Goal: Task Accomplishment & Management: Use online tool/utility

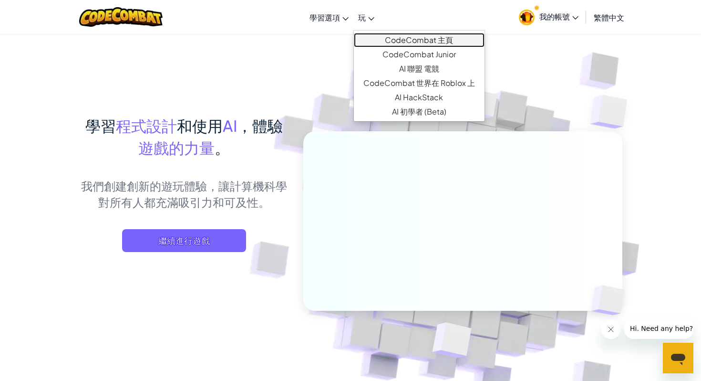
click at [369, 39] on link "CodeCombat 主頁" at bounding box center [419, 40] width 131 height 14
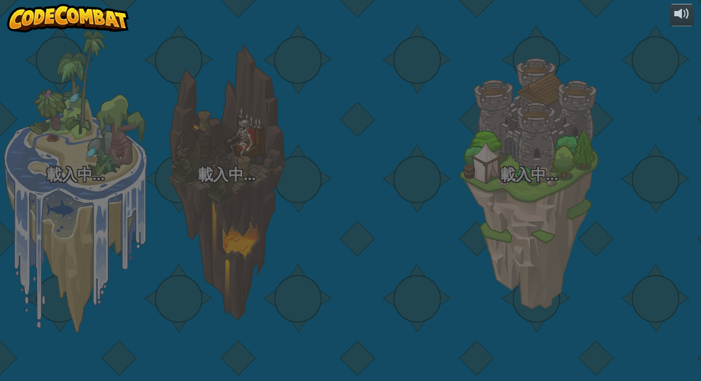
select select "zh-HANT"
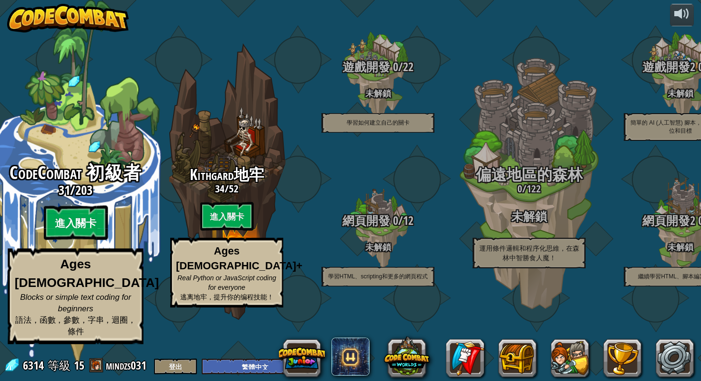
click at [89, 240] on btn "進入關卡" at bounding box center [75, 223] width 64 height 34
select select "zh-HANT"
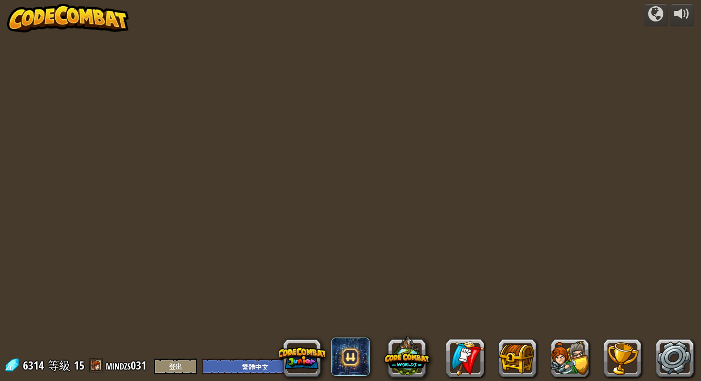
select select "zh-HANT"
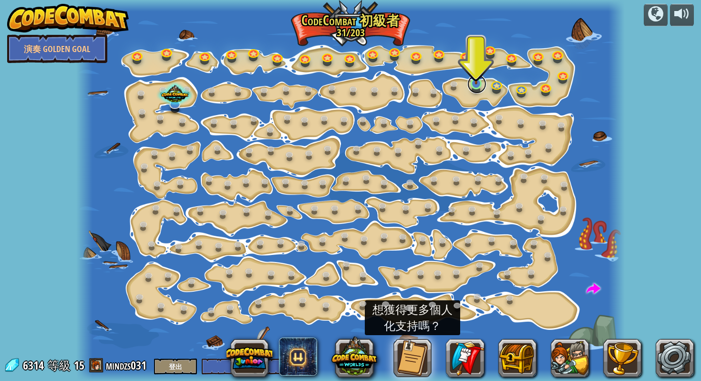
click at [477, 89] on link at bounding box center [476, 83] width 19 height 19
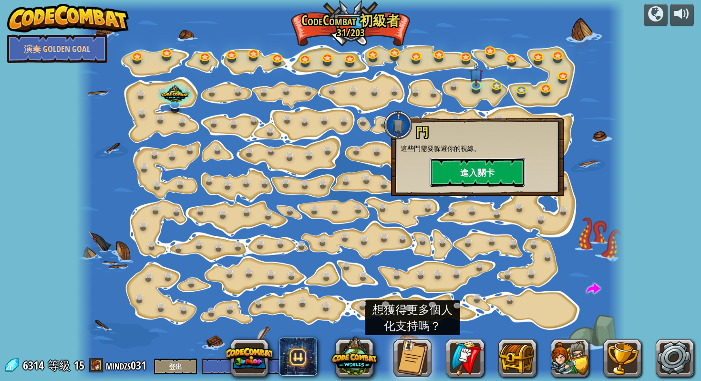
click at [461, 165] on button "進入關卡" at bounding box center [477, 172] width 95 height 29
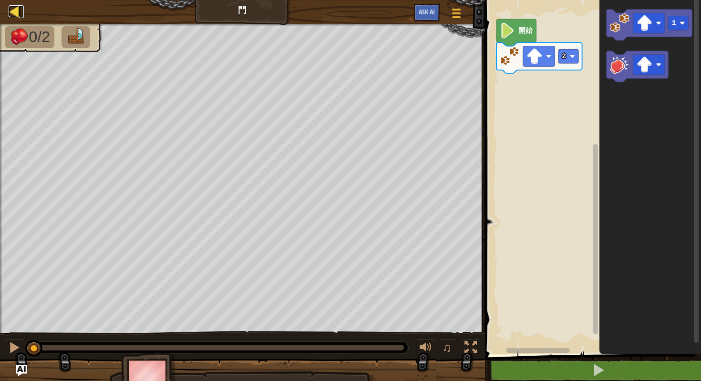
click at [20, 17] on div at bounding box center [15, 11] width 12 height 12
select select "zh-HANT"
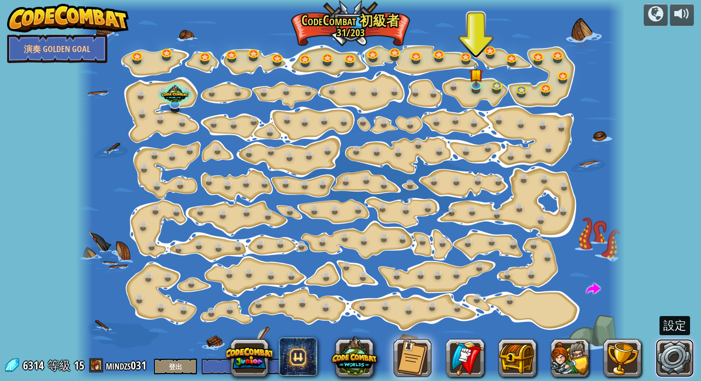
click at [675, 355] on link at bounding box center [675, 358] width 38 height 38
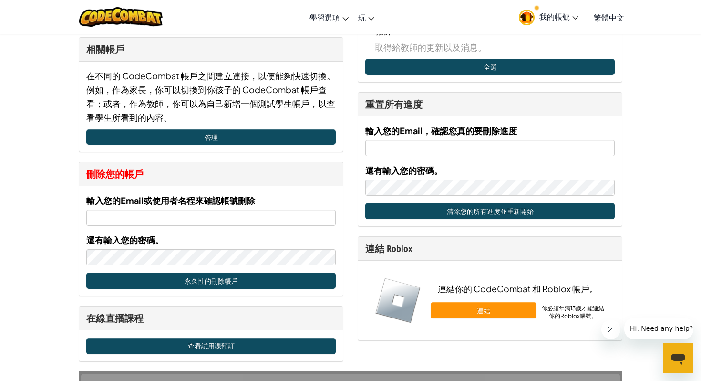
scroll to position [664, 0]
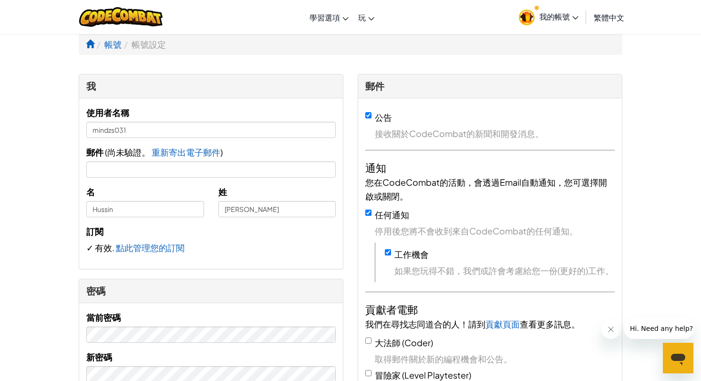
select select "zh-HANT"
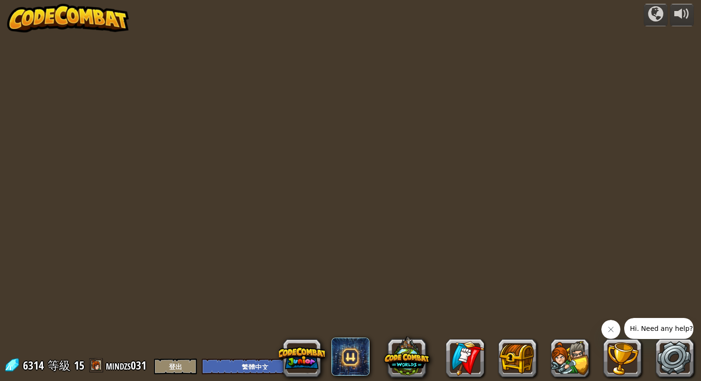
select select "zh-HANT"
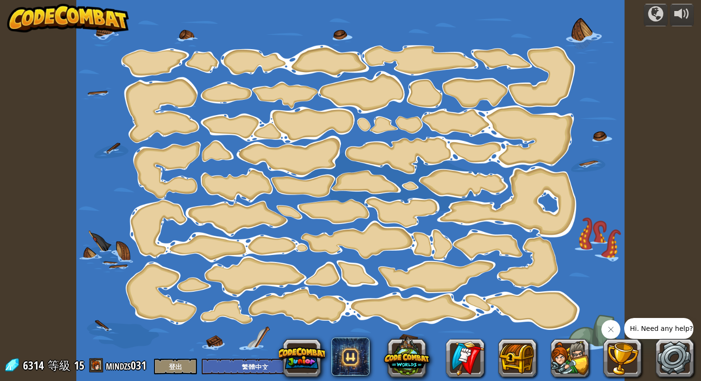
select select "zh-HANT"
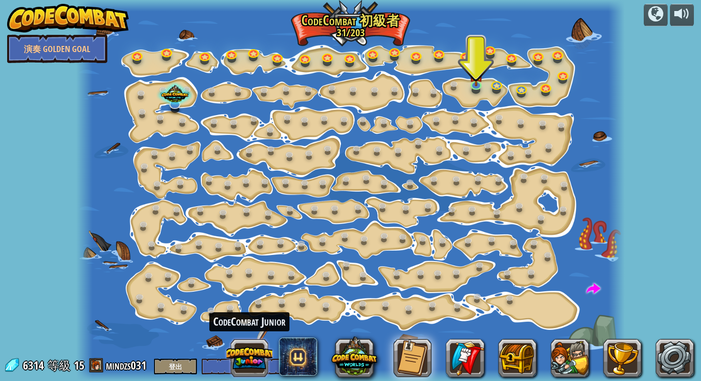
click at [263, 348] on button at bounding box center [250, 358] width 46 height 46
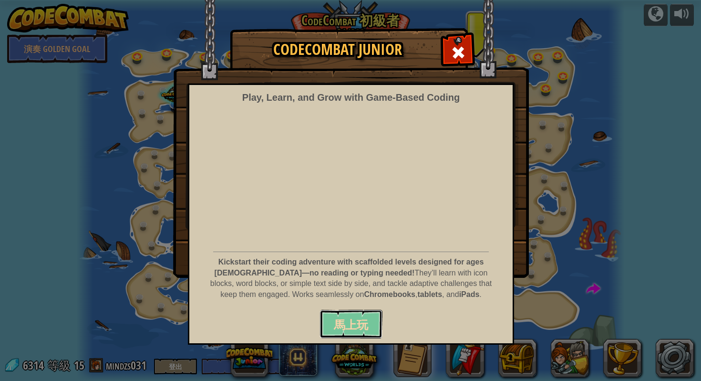
click at [351, 321] on span "馬上玩" at bounding box center [351, 324] width 34 height 15
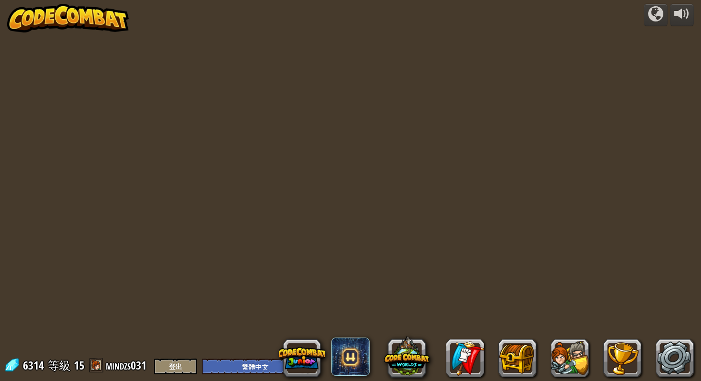
select select "zh-HANT"
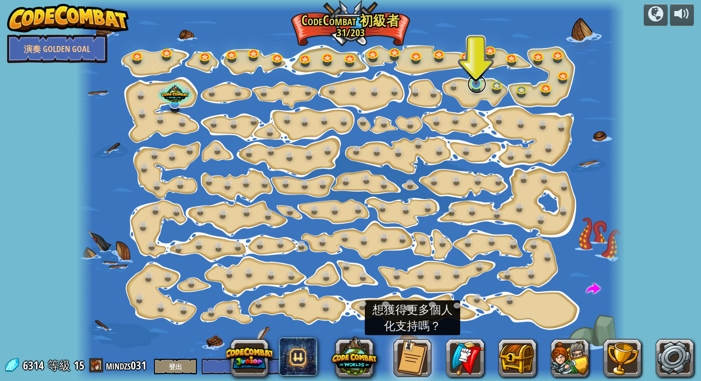
click at [475, 84] on link at bounding box center [476, 83] width 19 height 19
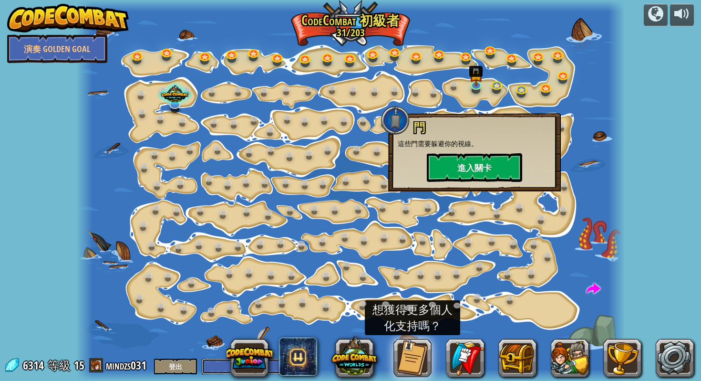
click at [213, 364] on select "English ([GEOGRAPHIC_DATA]) English ([GEOGRAPHIC_DATA]) 简体中文 繁體中文 русский españ…" at bounding box center [258, 366] width 112 height 16
click at [202, 358] on select "English ([GEOGRAPHIC_DATA]) English ([GEOGRAPHIC_DATA]) 简体中文 繁體中文 русский españ…" at bounding box center [258, 366] width 112 height 16
click at [657, 19] on div at bounding box center [655, 13] width 15 height 15
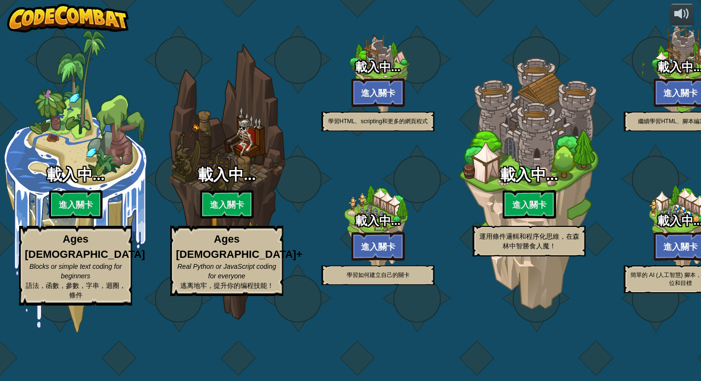
select select "zh-HANT"
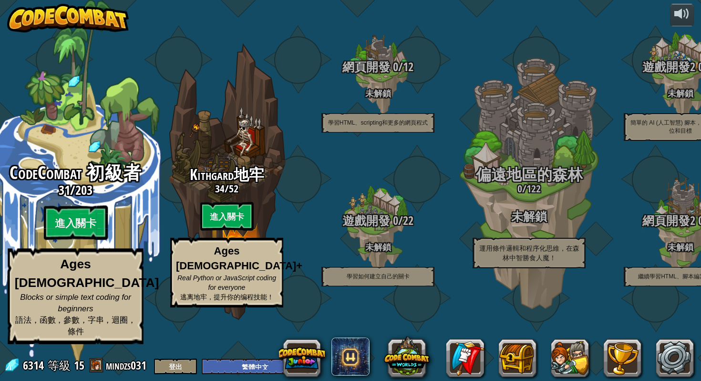
click at [83, 198] on span "203" at bounding box center [83, 189] width 17 height 17
select select "zh-HANT"
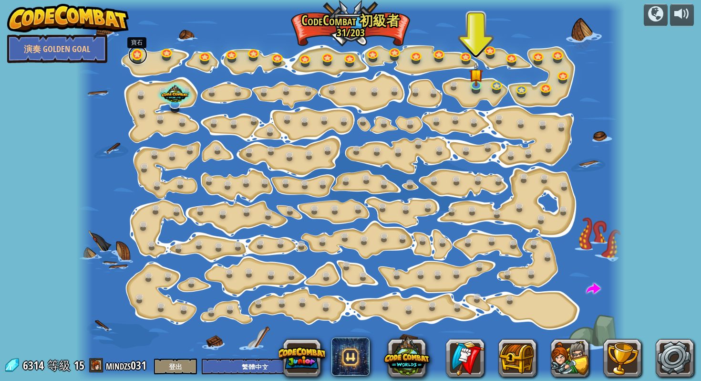
click at [136, 55] on link at bounding box center [137, 54] width 19 height 19
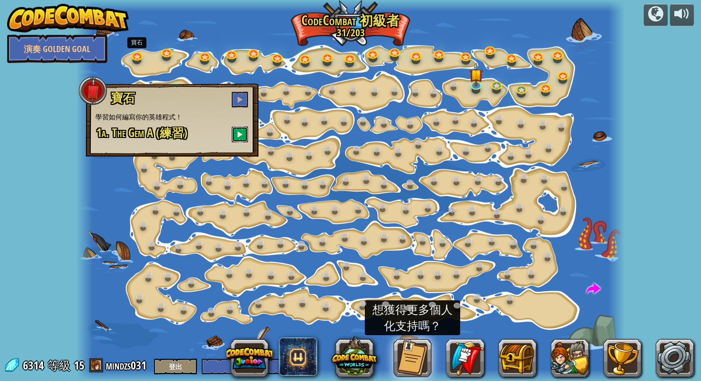
click at [240, 133] on span at bounding box center [240, 134] width 7 height 7
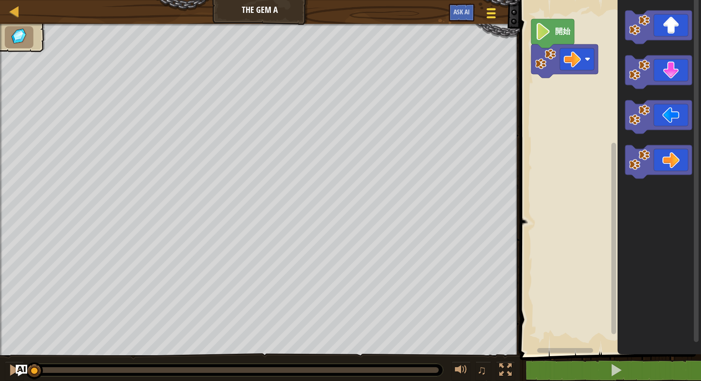
click at [489, 10] on div at bounding box center [491, 13] width 13 height 14
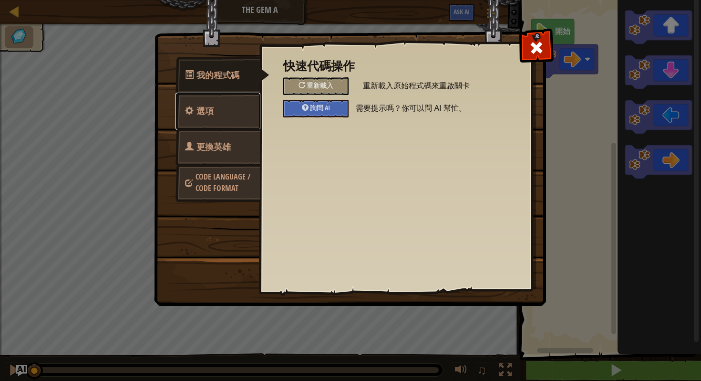
click at [228, 118] on link "選項" at bounding box center [218, 111] width 85 height 37
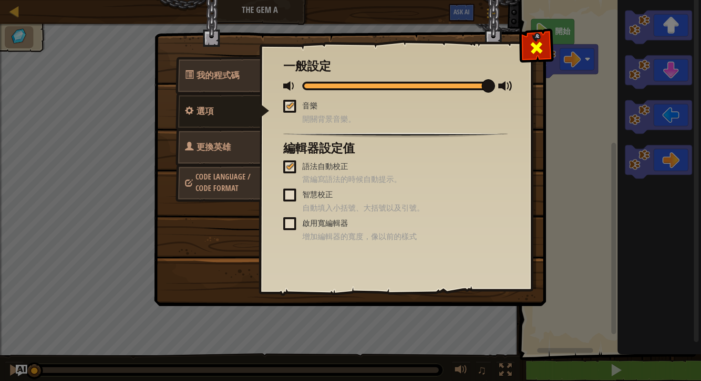
click at [538, 43] on span at bounding box center [536, 47] width 15 height 15
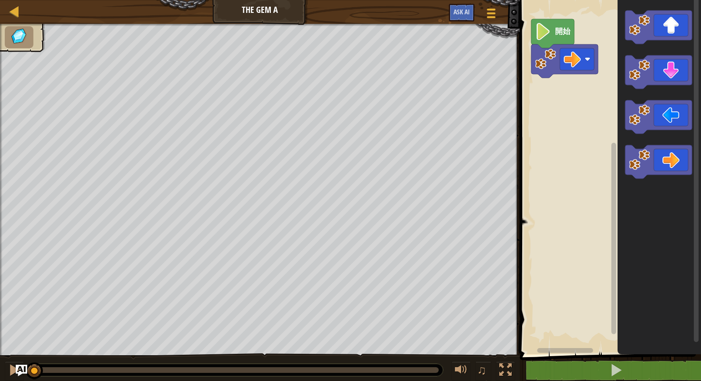
click at [550, 108] on rect "Blockly工作區" at bounding box center [609, 174] width 184 height 359
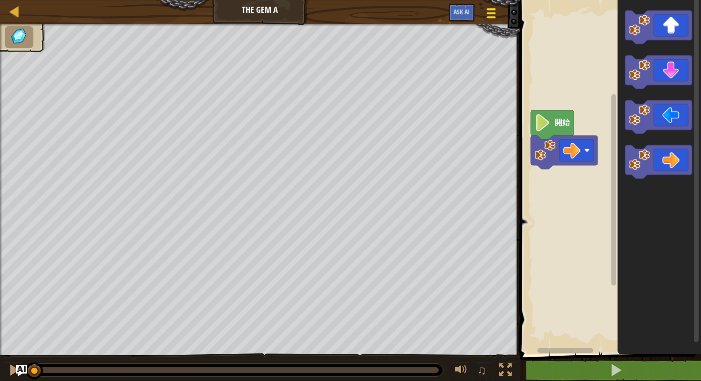
click at [492, 16] on span at bounding box center [491, 17] width 9 height 2
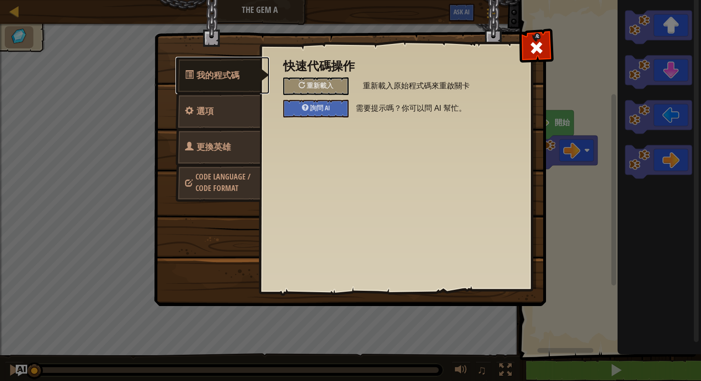
click at [237, 78] on span "我的程式碼" at bounding box center [218, 75] width 43 height 12
click at [229, 145] on span "更換英雄" at bounding box center [214, 147] width 34 height 12
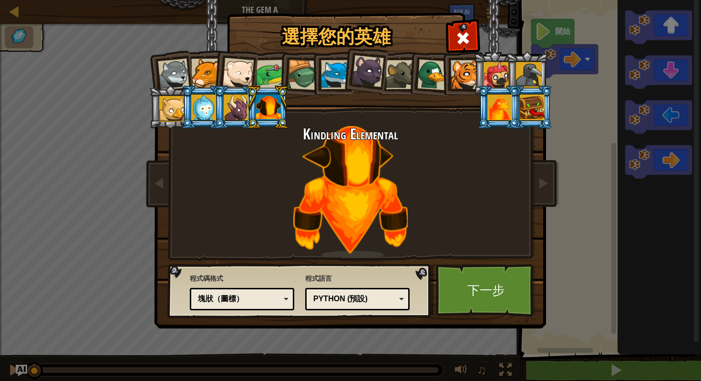
click at [260, 297] on div "塊狀（圖標）" at bounding box center [239, 298] width 83 height 11
click at [460, 286] on link "下一步" at bounding box center [486, 290] width 100 height 52
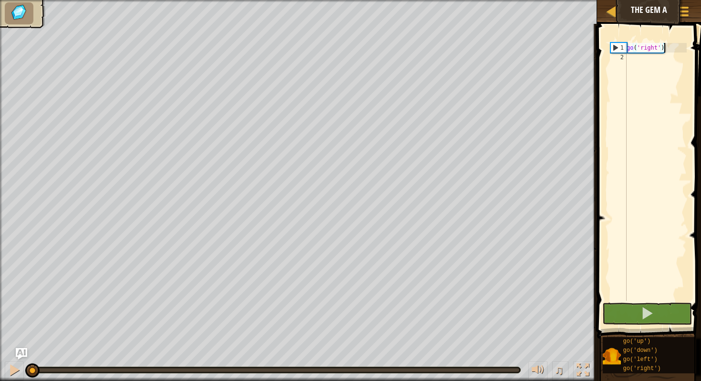
select select "zh-HANT"
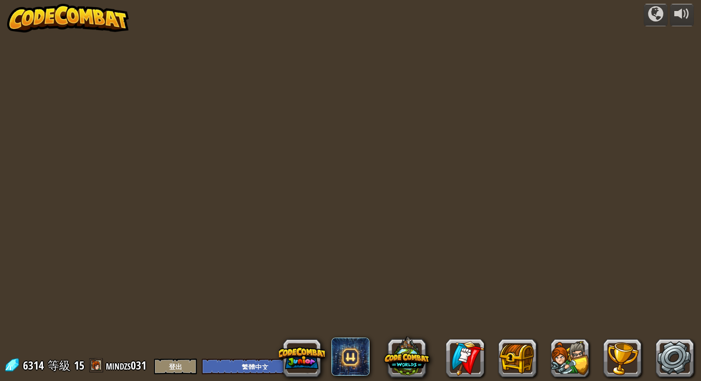
select select "zh-HANT"
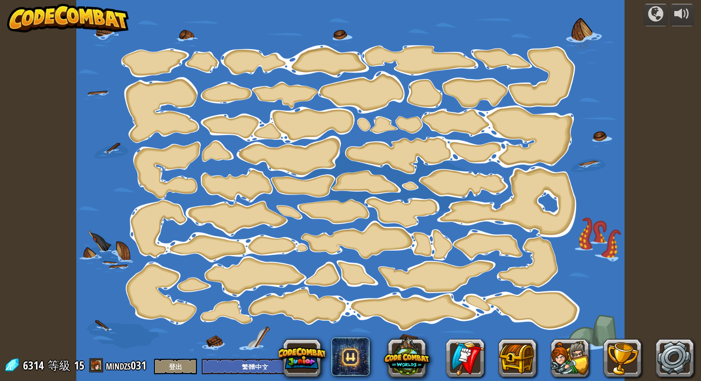
select select "zh-HANT"
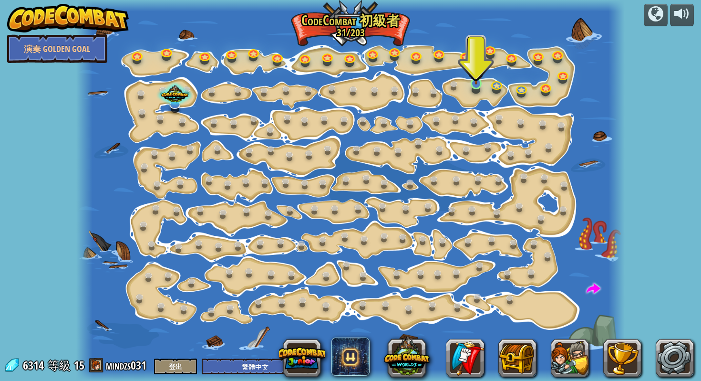
click at [474, 84] on img at bounding box center [476, 68] width 14 height 31
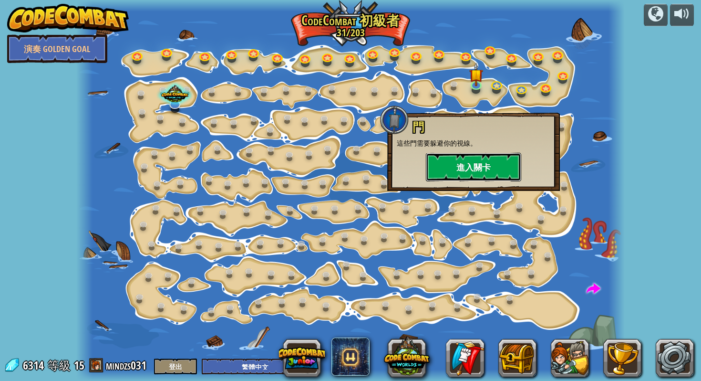
click at [466, 162] on button "進入關卡" at bounding box center [473, 167] width 95 height 29
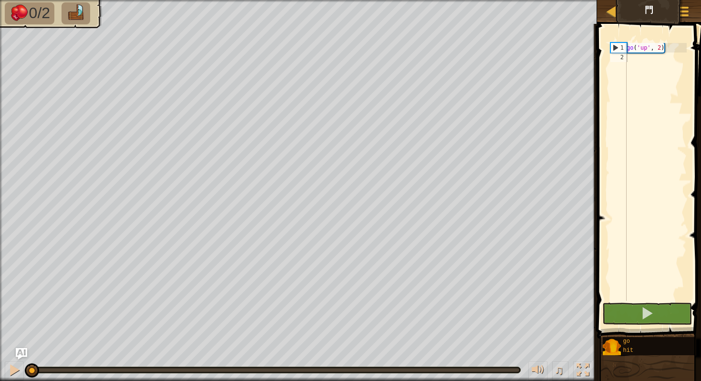
click at [599, 77] on span at bounding box center [650, 167] width 112 height 342
click at [638, 62] on div "go ( 'up' , 2 )" at bounding box center [656, 181] width 62 height 277
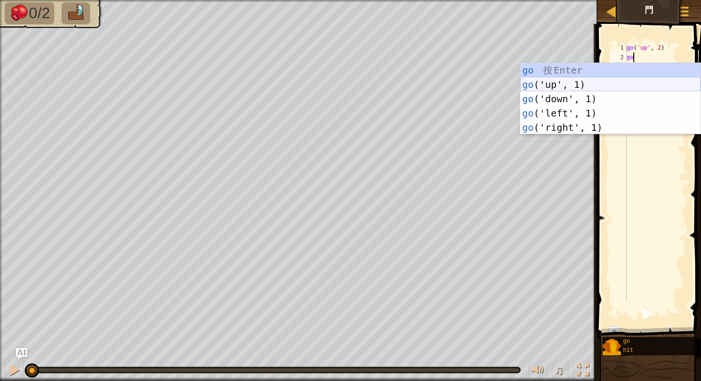
type textarea "g"
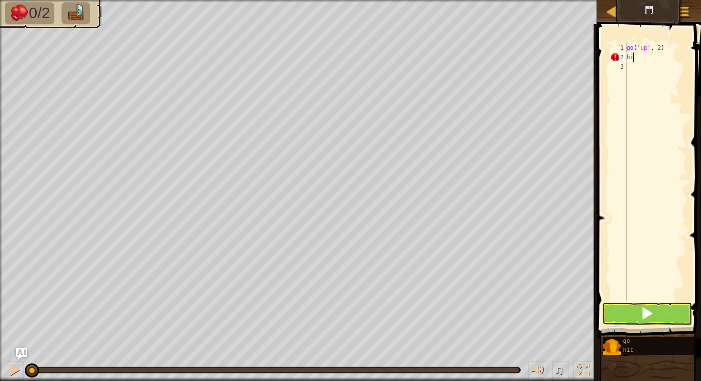
type textarea "h"
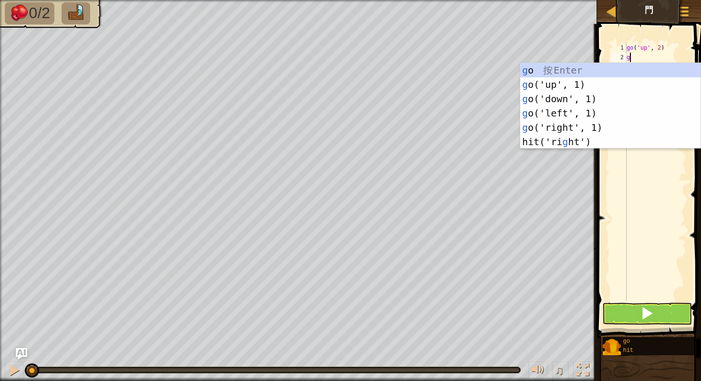
type textarea "go"
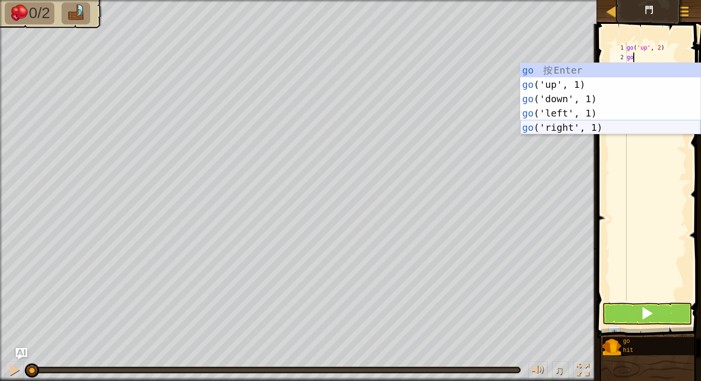
click at [599, 129] on div "go 按 Enter go ('up', 1) 按 Enter go ('down', 1) 按 Enter go ('left', 1) 按 Enter g…" at bounding box center [610, 113] width 180 height 100
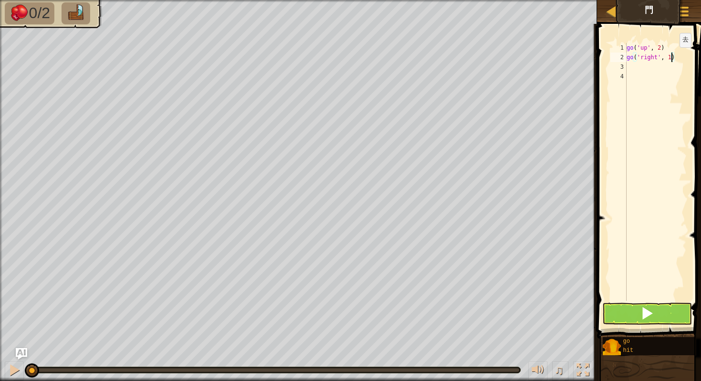
click at [672, 57] on div "go ( 'up' , 2 ) go ( 'right' , 1 )" at bounding box center [656, 181] width 62 height 277
type textarea "go('right', 1)"
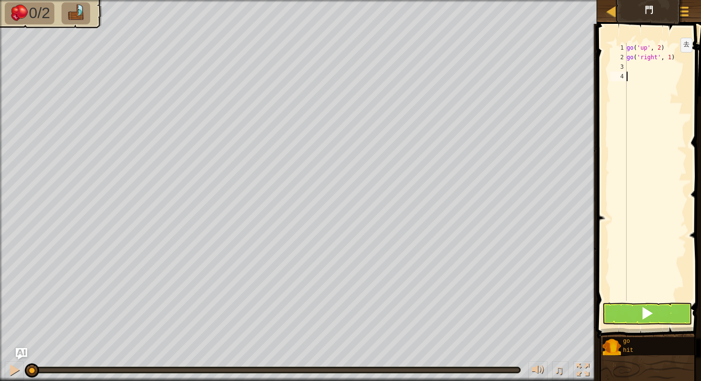
scroll to position [4, 0]
click at [634, 72] on div "go ( 'up' , 2 ) go ( 'right' , 1 )" at bounding box center [656, 181] width 62 height 277
click at [634, 66] on div "go ( 'up' , 2 ) go ( 'right' , 1 )" at bounding box center [656, 181] width 62 height 277
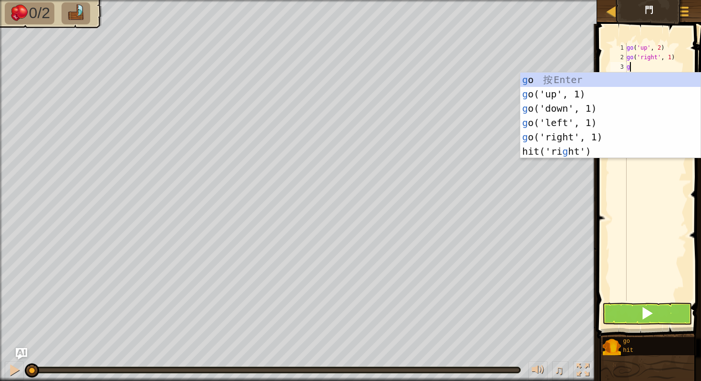
type textarea "go"
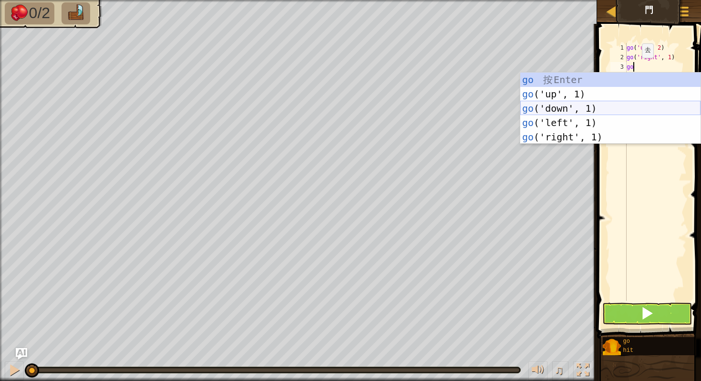
click at [583, 113] on div "go 按 Enter go ('up', 1) 按 Enter go ('down', 1) 按 Enter go ('left', 1) 按 Enter g…" at bounding box center [610, 123] width 180 height 100
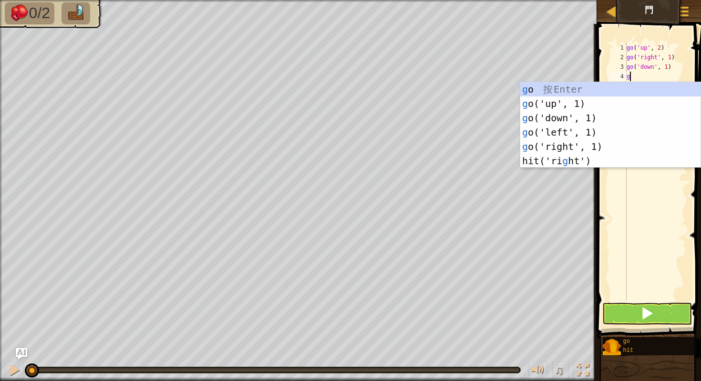
type textarea "go"
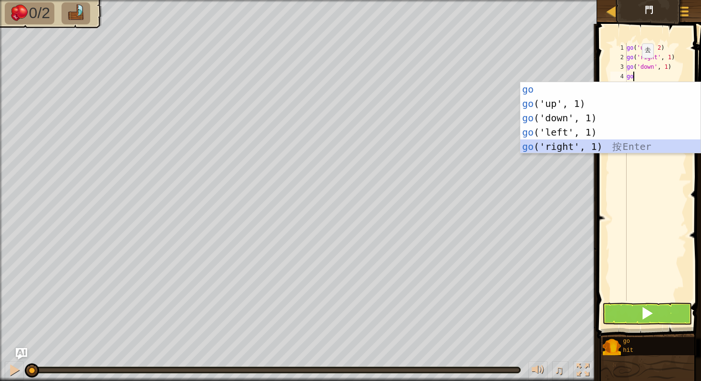
click at [581, 145] on div "go 按 Enter go ('up', 1) 按 Enter go ('down', 1) 按 Enter go ('left', 1) 按 Enter g…" at bounding box center [610, 132] width 180 height 100
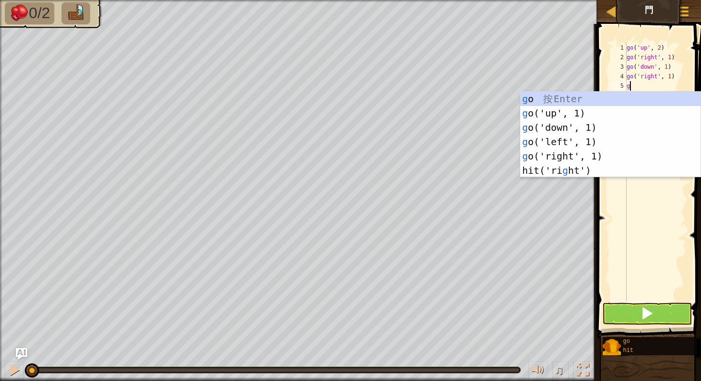
type textarea "go"
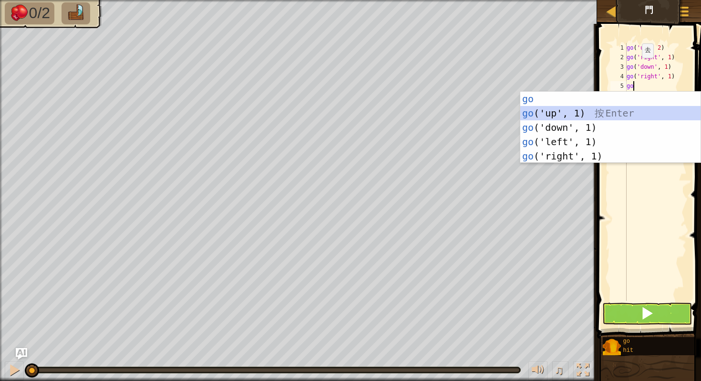
click at [578, 114] on div "go 按 Enter go ('up', 1) 按 Enter go ('down', 1) 按 Enter go ('left', 1) 按 Enter g…" at bounding box center [610, 142] width 180 height 100
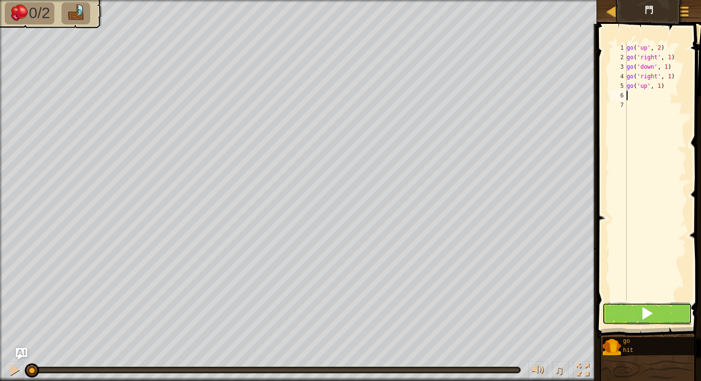
click at [650, 311] on span at bounding box center [647, 312] width 13 height 13
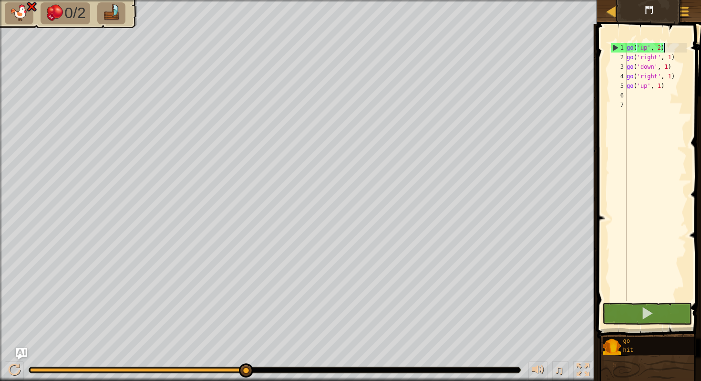
click at [663, 49] on div "go ( 'up' , 2 ) go ( 'right' , 1 ) go ( 'down' , 1 ) go ( 'right' , 1 ) go ( 'u…" at bounding box center [656, 181] width 62 height 277
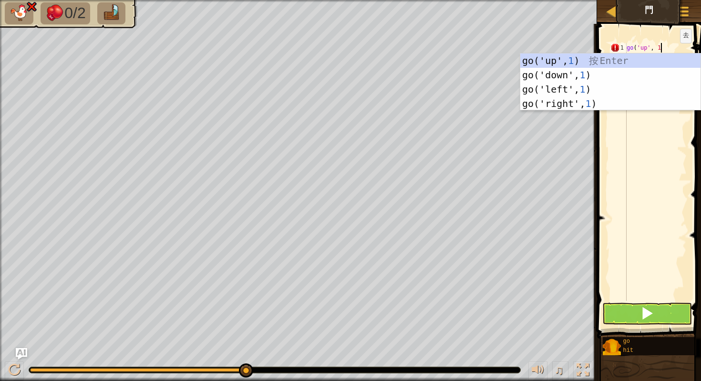
scroll to position [4, 2]
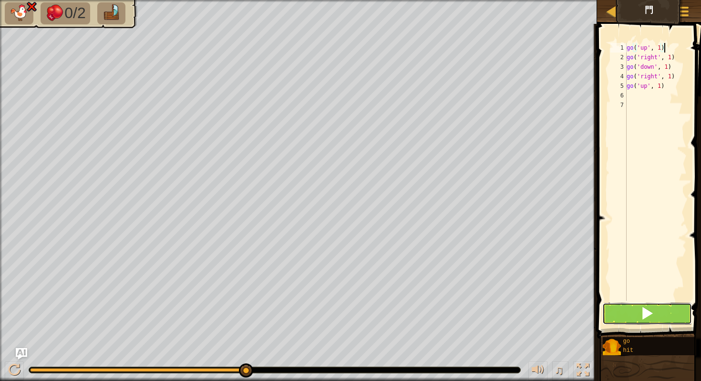
click at [661, 314] on button at bounding box center [647, 313] width 90 height 22
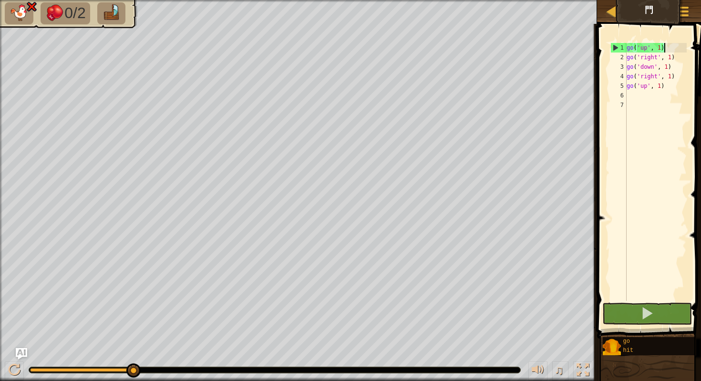
drag, startPoint x: 132, startPoint y: 366, endPoint x: 181, endPoint y: 359, distance: 50.1
click at [181, 359] on div "♫" at bounding box center [298, 367] width 597 height 29
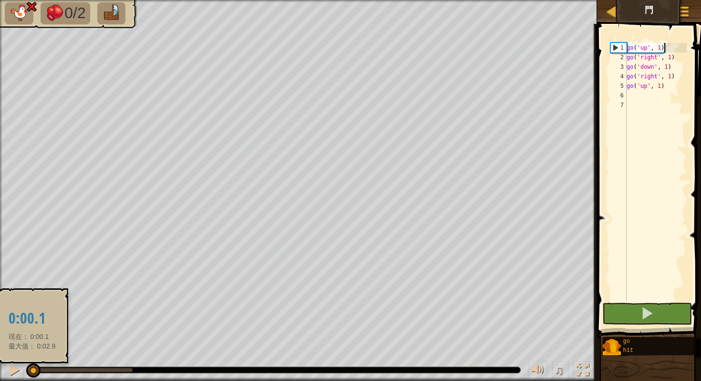
drag, startPoint x: 134, startPoint y: 367, endPoint x: 29, endPoint y: 373, distance: 105.6
click at [29, 373] on div at bounding box center [33, 370] width 14 height 14
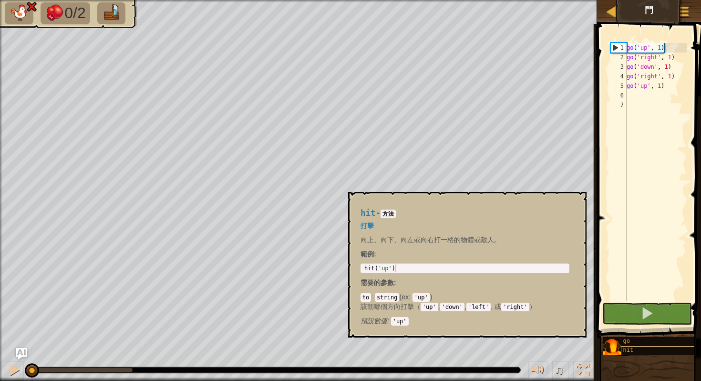
click at [621, 348] on div "hit" at bounding box center [659, 350] width 76 height 9
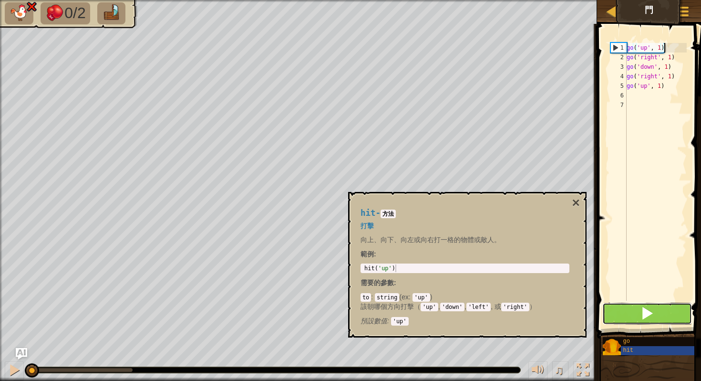
click at [644, 317] on span at bounding box center [647, 312] width 13 height 13
click at [628, 53] on div "go ( 'up' , 2 ) go ( 'right' , 1 ) go ( 'down' , 1 ) go ( 'right' , 1 ) go ( 'u…" at bounding box center [656, 181] width 62 height 277
click at [630, 62] on div "go ( 'up' , 2 ) go ( 'right' , 1 ) go ( 'down' , 1 ) go ( 'right' , 1 ) go ( 'u…" at bounding box center [656, 181] width 62 height 277
click at [627, 53] on div "go ( 'up' , 2 ) go ( 'right' , 1 ) go ( 'down' , 1 ) go ( 'right' , 1 ) go ( 'u…" at bounding box center [656, 181] width 62 height 277
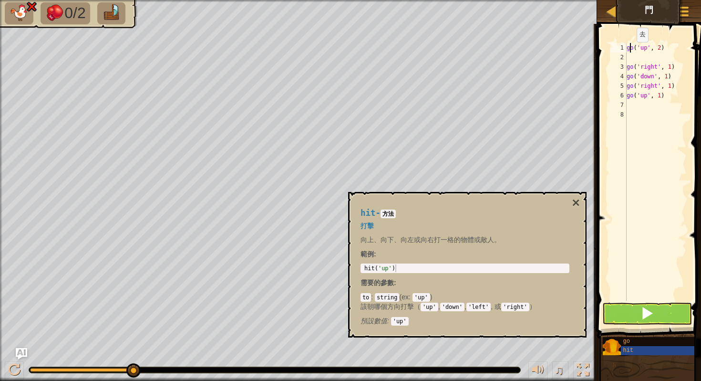
click at [629, 52] on div "go ( 'up' , 2 ) go ( 'right' , 1 ) go ( 'down' , 1 ) go ( 'right' , 1 ) go ( 'u…" at bounding box center [656, 181] width 62 height 277
type textarea "go('up', 2)"
click at [630, 55] on div "go ( 'up' , 2 ) go ( 'right' , 1 ) go ( 'down' , 1 ) go ( 'right' , 1 ) go ( 'u…" at bounding box center [656, 181] width 62 height 277
click at [630, 348] on span "hit" at bounding box center [628, 350] width 10 height 7
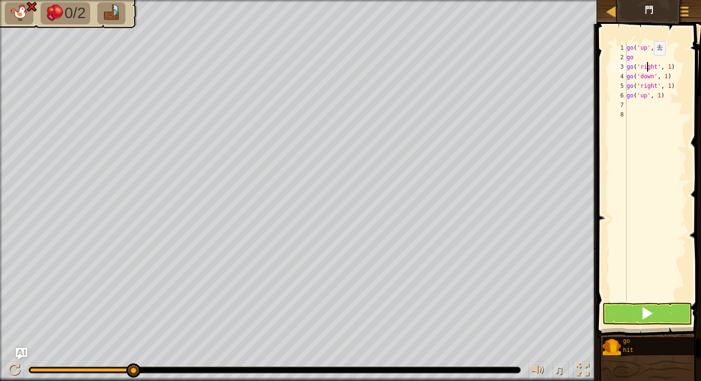
click at [646, 64] on div "go ( 'up' , 2 ) go go ( 'right' , 1 ) go ( 'down' , 1 ) go ( 'right' , 1 ) go (…" at bounding box center [656, 181] width 62 height 277
click at [641, 62] on div "go ( 'up' , 2 ) go go ( 'right' , 1 ) go ( 'down' , 1 ) go ( 'right' , 1 ) go (…" at bounding box center [656, 181] width 62 height 277
click at [637, 60] on div "go ( 'up' , 2 ) go go ( 'right' , 1 ) go ( 'down' , 1 ) go ( 'right' , 1 ) go (…" at bounding box center [656, 181] width 62 height 277
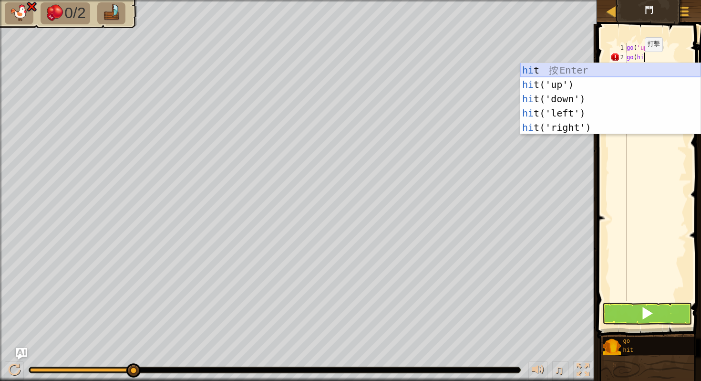
scroll to position [4, 1]
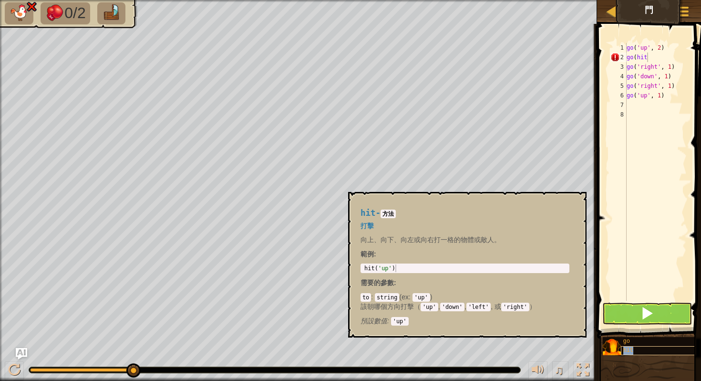
click at [653, 352] on div "hit" at bounding box center [659, 350] width 76 height 9
type textarea "g"
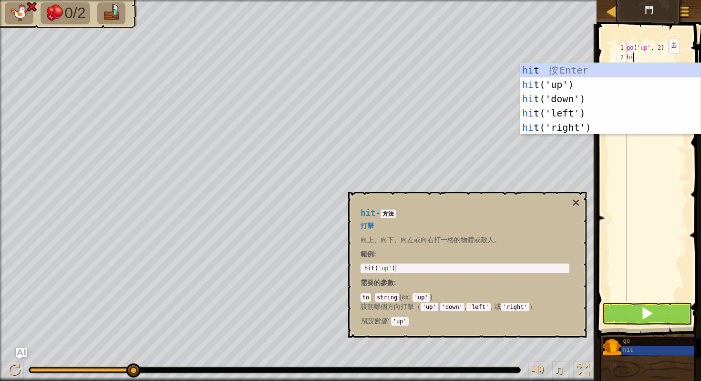
type textarea "hit"
click at [600, 124] on div "hit 按 Enter hit ('up') 按 Enter hit ('down') 按 Enter hit ('left') 按 Enter hit ('…" at bounding box center [610, 113] width 180 height 100
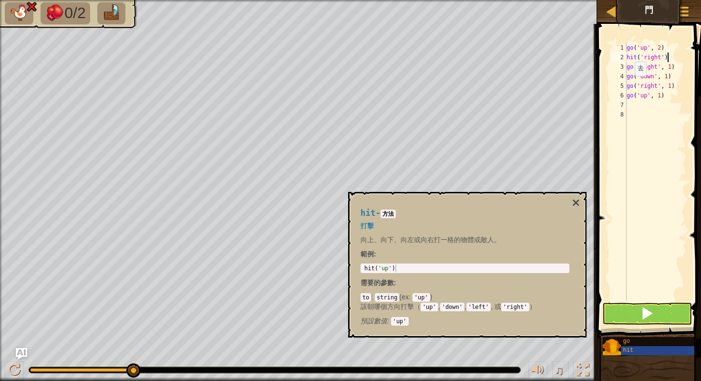
click at [627, 85] on div "go ( 'up' , 2 ) hit ( 'right' ) go ( 'right' , 1 ) go ( 'down' , 1 ) go ( 'righ…" at bounding box center [656, 181] width 62 height 277
type textarea "go('right', 1)"
click at [632, 82] on div "go ( 'up' , 2 ) hit ( 'right' ) go ( 'right' , 1 ) go ( 'down' , 1 ) go ( 'righ…" at bounding box center [656, 181] width 62 height 277
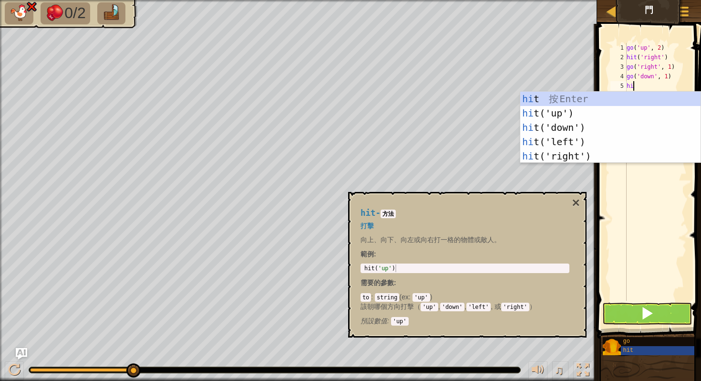
type textarea "hit"
click at [646, 154] on div "hit 按 Enter hit ('up') 按 Enter hit ('down') 按 Enter hit ('left') 按 Enter hit ('…" at bounding box center [610, 142] width 180 height 100
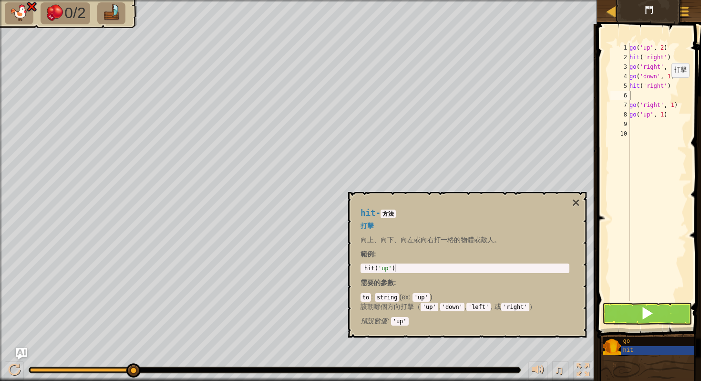
click at [666, 86] on div "go ( 'up' , 2 ) hit ( 'right' ) go ( 'right' , 1 ) go ( 'down' , 1 ) hit ( 'rig…" at bounding box center [657, 181] width 59 height 277
click at [665, 85] on div "go ( 'up' , 2 ) hit ( 'right' ) go ( 'right' , 1 ) go ( 'down' , 1 ) hit ( 'rig…" at bounding box center [657, 181] width 59 height 277
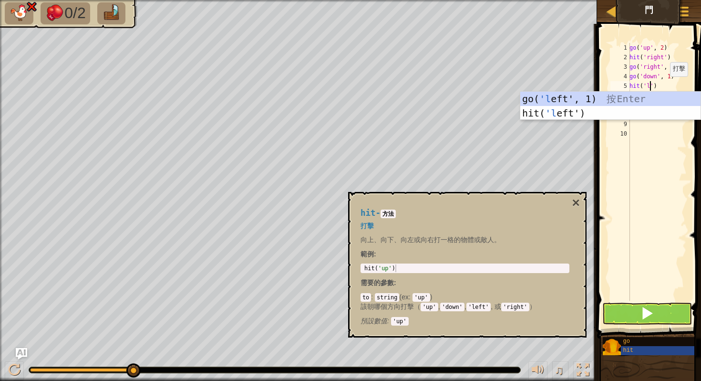
scroll to position [4, 1]
type textarea "hit('left')"
click at [657, 156] on div "go ( 'up' , 2 ) hit ( 'right' ) go ( 'right' , 1 ) go ( 'down' , 1 ) hit ( 'lef…" at bounding box center [657, 181] width 59 height 277
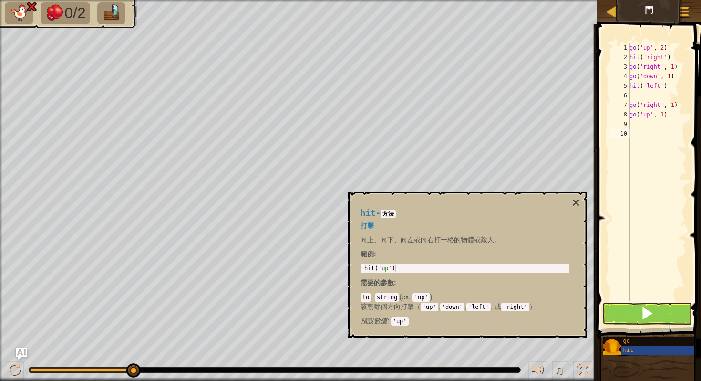
click at [650, 98] on div "go ( 'up' , 2 ) hit ( 'right' ) go ( 'right' , 1 ) go ( 'down' , 1 ) hit ( 'lef…" at bounding box center [657, 181] width 59 height 277
click at [628, 314] on button at bounding box center [647, 313] width 90 height 22
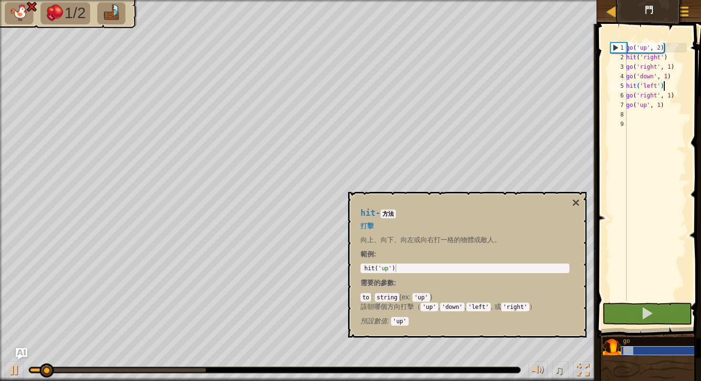
click at [629, 346] on div "hit" at bounding box center [659, 350] width 76 height 9
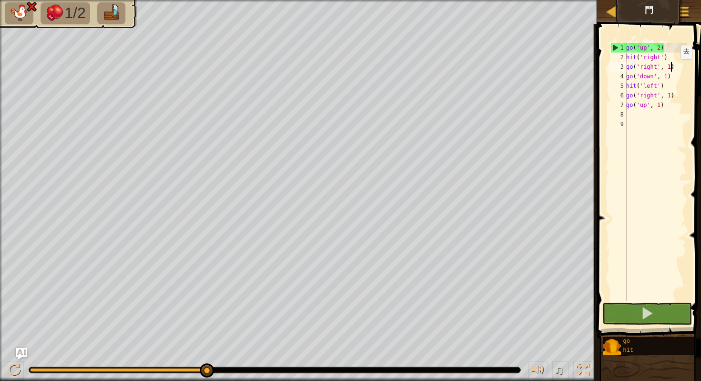
click at [673, 68] on div "go ( 'up' , 2 ) hit ( 'right' ) go ( 'right' , 1 ) go ( 'down' , 1 ) hit ( 'lef…" at bounding box center [655, 181] width 62 height 277
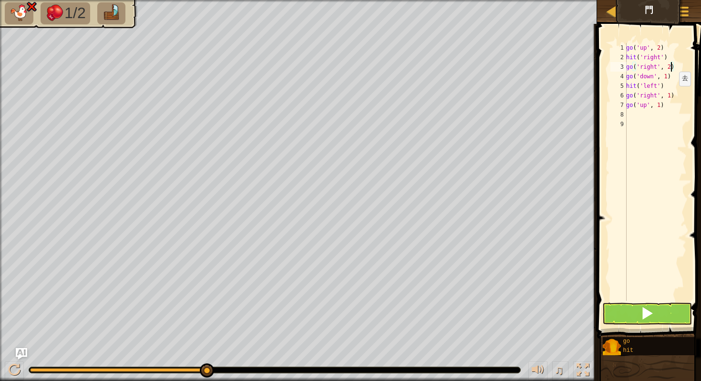
click at [671, 95] on div "go ( 'up' , 2 ) hit ( 'right' ) go ( 'right' , 2 ) go ( 'down' , 1 ) hit ( 'lef…" at bounding box center [655, 181] width 62 height 277
click at [658, 96] on div "go ( 'up' , 2 ) hit ( 'right' ) go ( 'right' , 2 ) go ( 'down' , 1 ) hit ( 'lef…" at bounding box center [655, 181] width 62 height 277
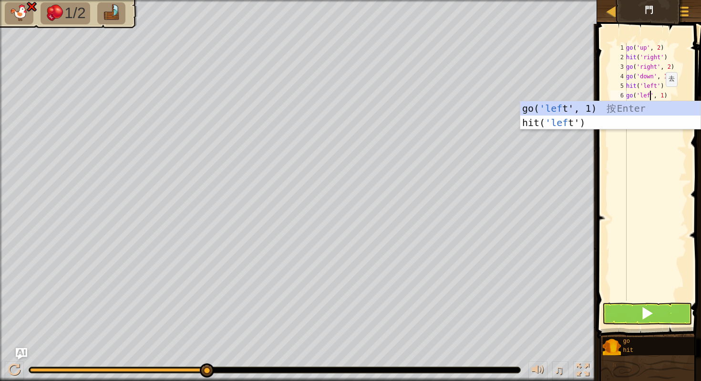
type textarea "go('left', 1)"
click at [653, 135] on div "go ( 'up' , 2 ) hit ( 'right' ) go ( 'right' , 2 ) go ( 'down' , 1 ) hit ( 'lef…" at bounding box center [655, 181] width 62 height 277
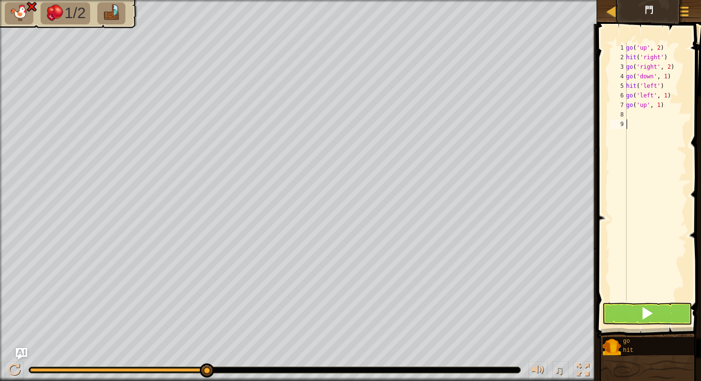
scroll to position [4, 0]
click at [670, 97] on div "go ( 'up' , 2 ) hit ( 'right' ) go ( 'right' , 2 ) go ( 'down' , 1 ) hit ( 'lef…" at bounding box center [655, 181] width 62 height 277
click at [666, 96] on div "go ( 'up' , 2 ) hit ( 'right' ) go ( 'right' , 2 ) go ( 'down' , 1 ) hit ( 'lef…" at bounding box center [655, 181] width 62 height 277
click at [650, 303] on button at bounding box center [647, 313] width 90 height 22
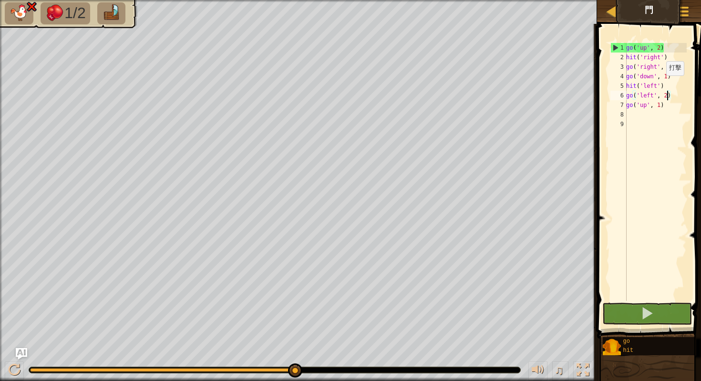
click at [657, 85] on div "go ( 'up' , 2 ) hit ( 'right' ) go ( 'right' , 2 ) go ( 'down' , 1 ) hit ( 'lef…" at bounding box center [655, 181] width 62 height 277
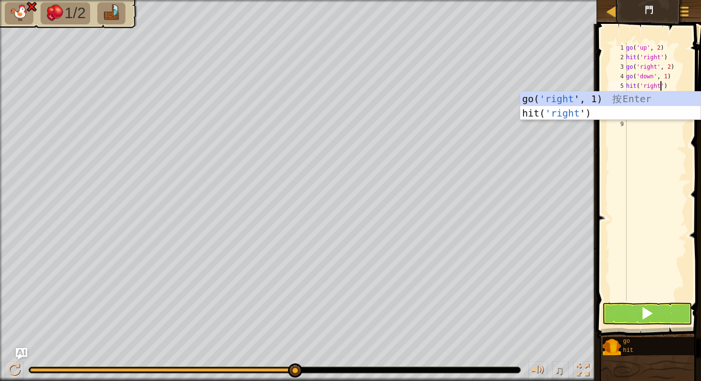
scroll to position [4, 2]
click at [581, 96] on div "go( 'right ', 1) 按 Enter hit( 'right ') 按 Enter" at bounding box center [610, 120] width 180 height 57
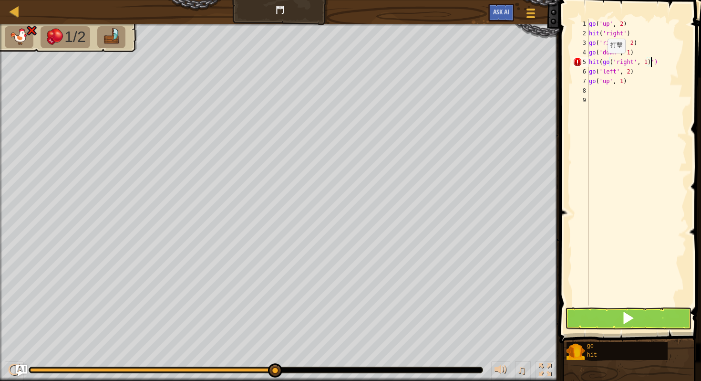
click at [600, 62] on div "go ( 'up' , 2 ) hit ( 'right' ) go ( 'right' , 2 ) go ( 'down' , 1 ) hit ( go (…" at bounding box center [637, 171] width 100 height 305
click at [607, 62] on div "go ( 'up' , 2 ) hit ( 'right' ) go ( 'right' , 2 ) go ( 'down' , 1 ) hit ( go (…" at bounding box center [639, 171] width 96 height 305
type textarea "h"
click at [652, 73] on div "go ( 'up' , 2 ) hit ( 'right' ) go ( 'right' , 2 ) go ( 'down' , 1 ) ( go ( 'ri…" at bounding box center [639, 171] width 96 height 305
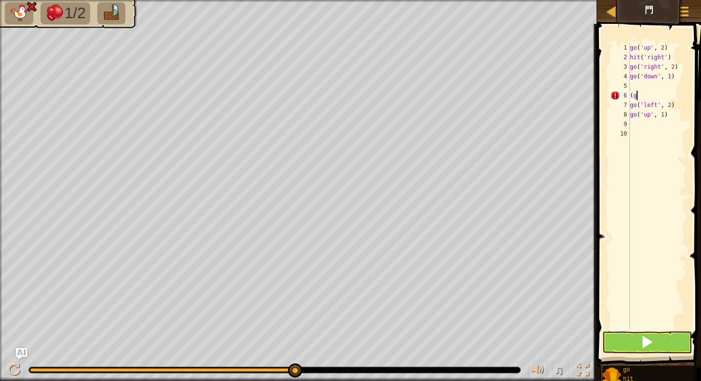
type textarea "("
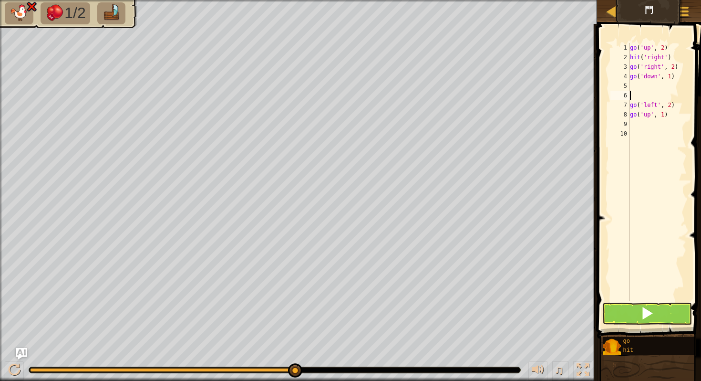
click at [637, 86] on div "go ( 'up' , 2 ) hit ( 'right' ) go ( 'right' , 2 ) go ( 'down' , 1 ) go ( 'left…" at bounding box center [657, 181] width 59 height 277
type textarea "g"
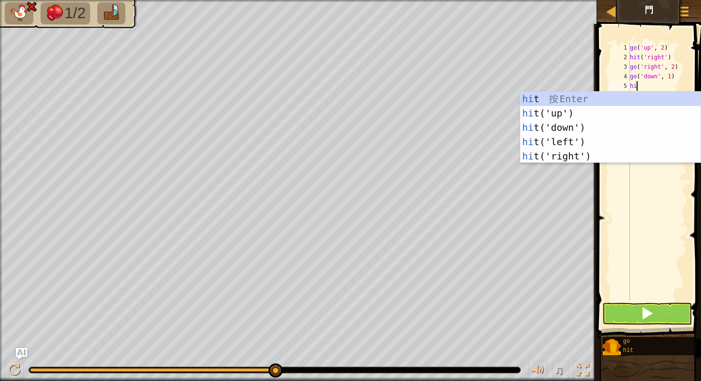
type textarea "hit"
click at [596, 155] on div "hit 按 Enter hit ('up') 按 Enter hit ('down') 按 Enter hit ('left') 按 Enter hit ('…" at bounding box center [610, 142] width 180 height 100
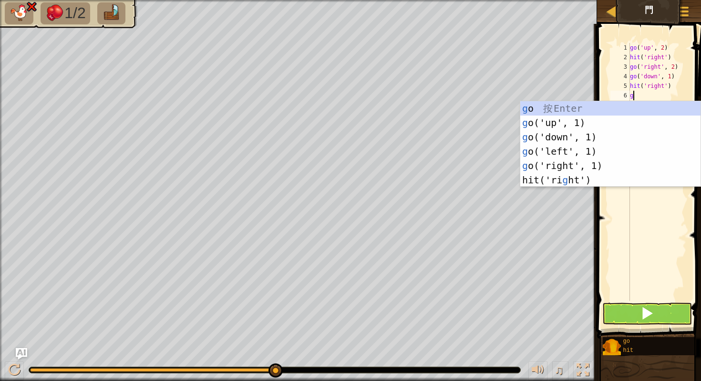
type textarea "go"
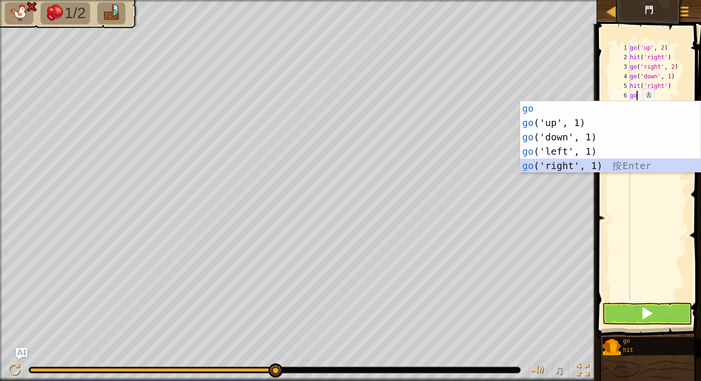
click at [594, 165] on div "go 按 Enter go ('up', 1) 按 Enter go ('down', 1) 按 Enter go ('left', 1) 按 Enter g…" at bounding box center [610, 151] width 180 height 100
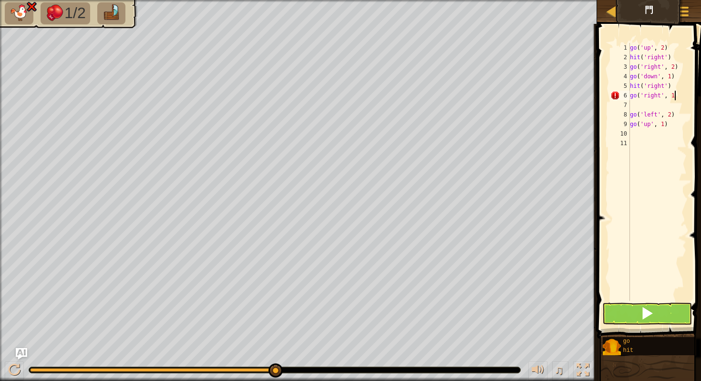
type textarea "go('right', 1)"
click at [641, 106] on div "go ( 'up' , 2 ) hit ( 'right' ) go ( 'right' , 2 ) go ( 'down' , 1 ) hit ( 'rig…" at bounding box center [657, 181] width 59 height 277
click at [640, 314] on button at bounding box center [647, 313] width 90 height 22
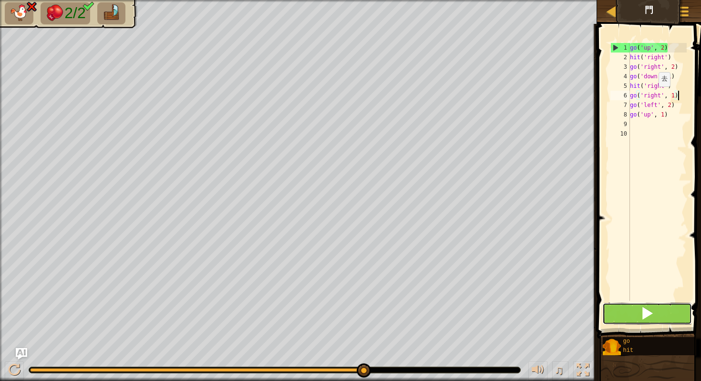
click at [640, 315] on button at bounding box center [647, 313] width 90 height 22
click at [676, 97] on div "go ( 'up' , 2 ) hit ( 'right' ) go ( 'right' , 2 ) go ( 'down' , 1 ) hit ( 'rig…" at bounding box center [657, 181] width 59 height 277
click at [672, 105] on div "go ( 'up' , 2 ) hit ( 'right' ) go ( 'right' , 2 ) go ( 'down' , 1 ) hit ( 'rig…" at bounding box center [657, 181] width 59 height 277
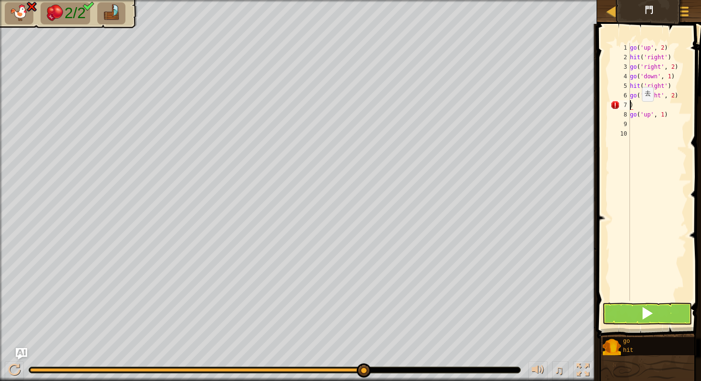
click at [637, 112] on div "go ( 'up' , 2 ) hit ( 'right' ) go ( 'right' , 2 ) go ( 'down' , 1 ) hit ( 'rig…" at bounding box center [657, 181] width 59 height 277
click at [637, 107] on div "go ( 'up' , 2 ) hit ( 'right' ) go ( 'right' , 2 ) go ( 'down' , 1 ) hit ( 'rig…" at bounding box center [657, 181] width 59 height 277
type textarea ")"
type textarea "go('right', 2)"
click at [635, 304] on button at bounding box center [647, 313] width 90 height 22
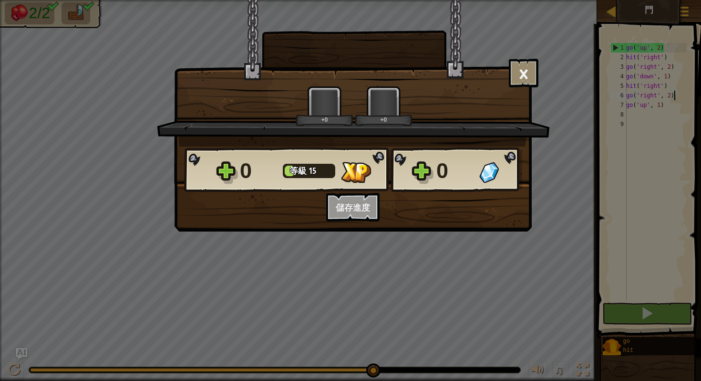
scroll to position [4, 3]
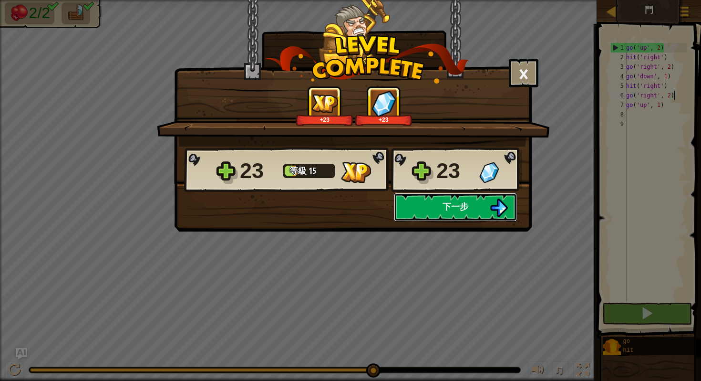
click at [441, 218] on button "下一步" at bounding box center [455, 207] width 123 height 29
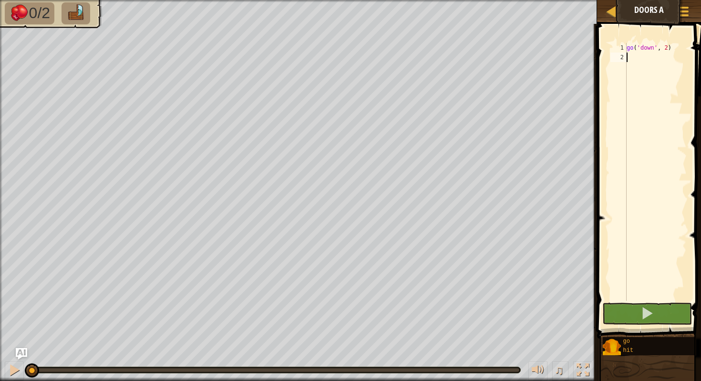
click at [631, 59] on div "go ( 'down' , 2 )" at bounding box center [656, 181] width 62 height 277
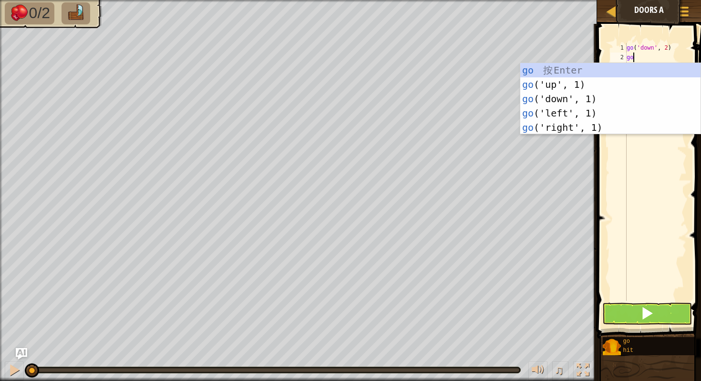
type textarea "go"
click at [584, 113] on div "go 按 Enter go ('up', 1) 按 Enter go ('down', 1) 按 Enter go ('left', 1) 按 Enter g…" at bounding box center [610, 113] width 180 height 100
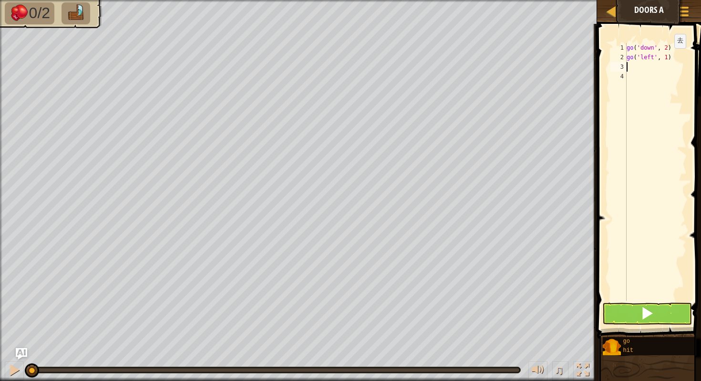
click at [667, 57] on div "go ( 'down' , 2 ) go ( 'left' , 1 )" at bounding box center [656, 181] width 62 height 277
type textarea "go('left', 2)"
click at [636, 66] on div "go ( 'down' , 2 ) go ( 'left' , 2 )" at bounding box center [656, 181] width 62 height 277
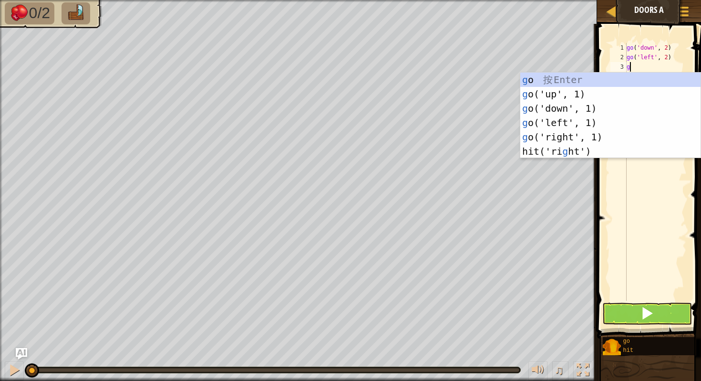
type textarea "go"
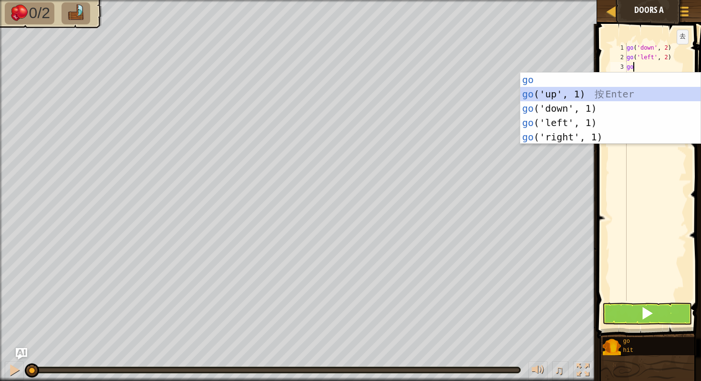
click at [608, 92] on div "go 按 Enter go ('up', 1) 按 Enter go ('down', 1) 按 Enter go ('left', 1) 按 Enter g…" at bounding box center [610, 123] width 180 height 100
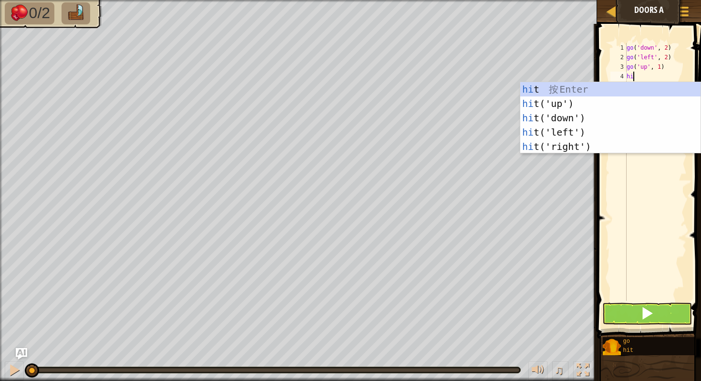
type textarea "hit"
click at [561, 129] on div "hit 按 Enter hit ('up') 按 Enter hit ('down') 按 Enter hit ('left') 按 Enter hit ('…" at bounding box center [610, 132] width 180 height 100
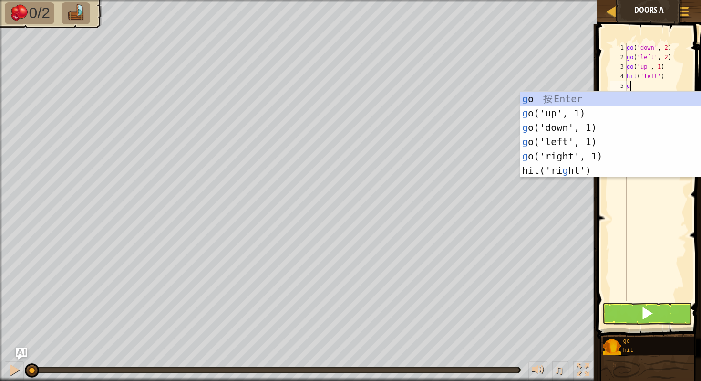
type textarea "go"
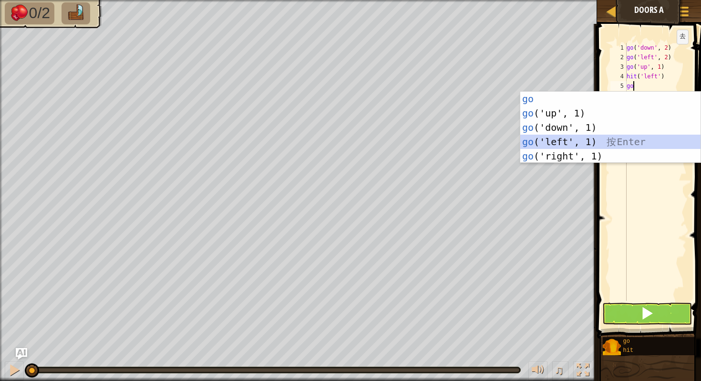
click at [589, 142] on div "go 按 Enter go ('up', 1) 按 Enter go ('down', 1) 按 Enter go ('left', 1) 按 Enter g…" at bounding box center [610, 142] width 180 height 100
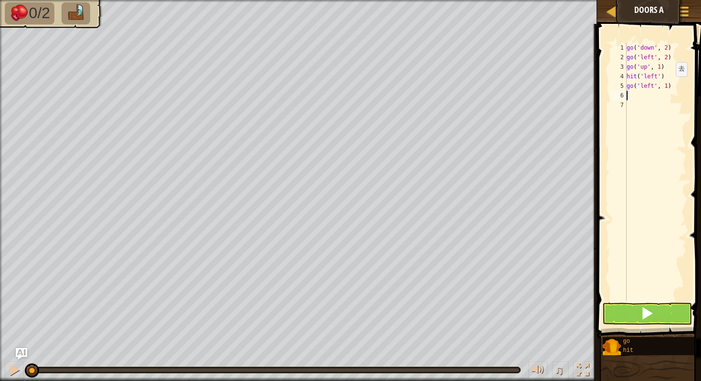
click at [668, 86] on div "go ( 'down' , 2 ) go ( 'left' , 2 ) go ( 'up' , 1 ) hit ( 'left' ) go ( 'left' …" at bounding box center [656, 181] width 62 height 277
type textarea "go('left', 2)"
click at [631, 100] on div "go ( 'down' , 2 ) go ( 'left' , 2 ) go ( 'up' , 1 ) hit ( 'left' ) go ( 'left' …" at bounding box center [656, 181] width 62 height 277
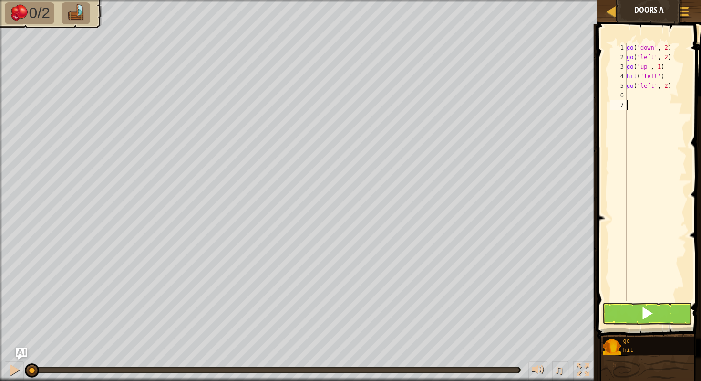
click at [629, 94] on div "go ( 'down' , 2 ) go ( 'left' , 2 ) go ( 'up' , 1 ) hit ( 'left' ) go ( 'left' …" at bounding box center [656, 181] width 62 height 277
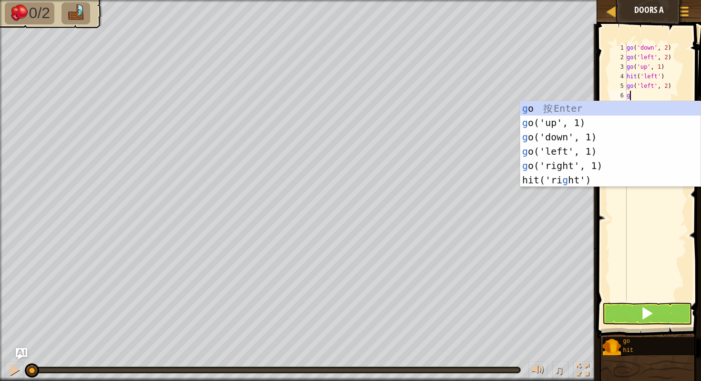
type textarea "go"
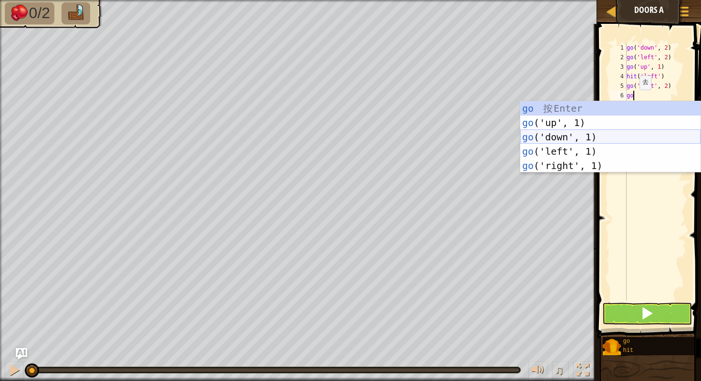
click at [585, 138] on div "go 按 Enter go ('up', 1) 按 Enter go ('down', 1) 按 Enter go ('left', 1) 按 Enter g…" at bounding box center [610, 151] width 180 height 100
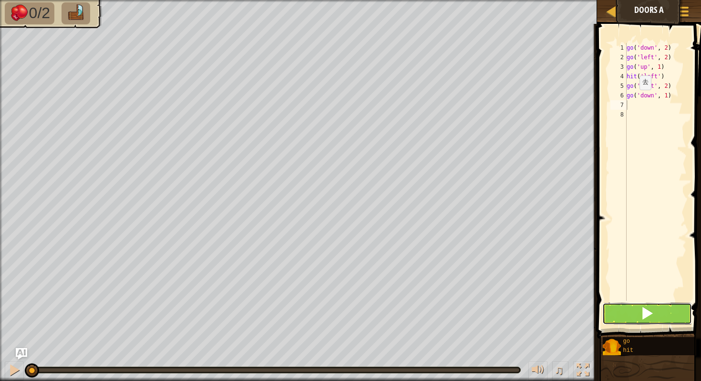
click at [613, 306] on button at bounding box center [647, 313] width 90 height 22
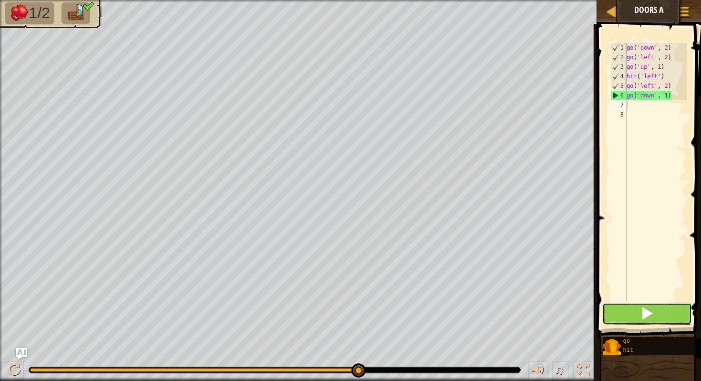
click at [655, 311] on button at bounding box center [647, 313] width 90 height 22
click at [371, 354] on div "♫" at bounding box center [298, 367] width 597 height 29
click at [643, 67] on div "go ( 'down' , 2 ) go ( 'left' , 2 ) go ( 'up' , 1 ) hit ( 'left' ) go ( 'left' …" at bounding box center [656, 181] width 62 height 277
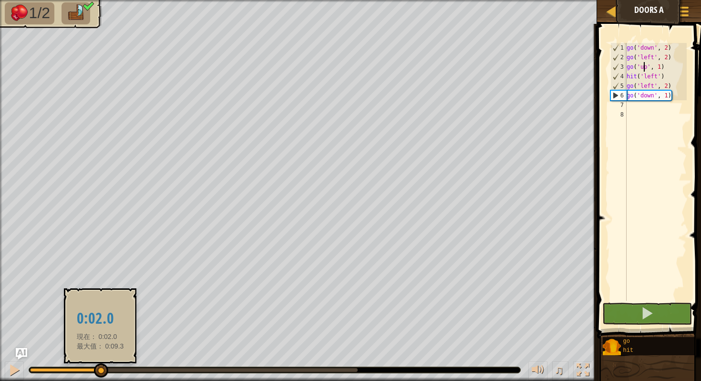
drag, startPoint x: 358, startPoint y: 369, endPoint x: 100, endPoint y: 363, distance: 257.6
click at [100, 363] on div at bounding box center [101, 370] width 14 height 14
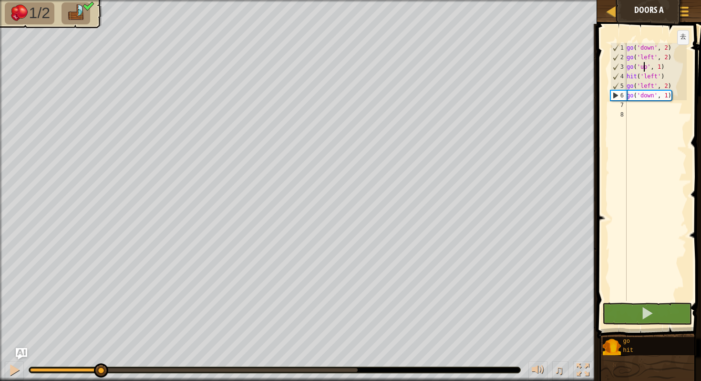
click at [669, 53] on div "go ( 'down' , 2 ) go ( 'left' , 2 ) go ( 'up' , 1 ) hit ( 'left' ) go ( 'left' …" at bounding box center [656, 181] width 62 height 277
type textarea "go('left', 2)"
click at [627, 53] on div "go ( 'down' , 2 ) go ( 'left' , 2 ) go ( 'up' , 1 ) hit ( 'left' ) go ( 'left' …" at bounding box center [656, 181] width 62 height 277
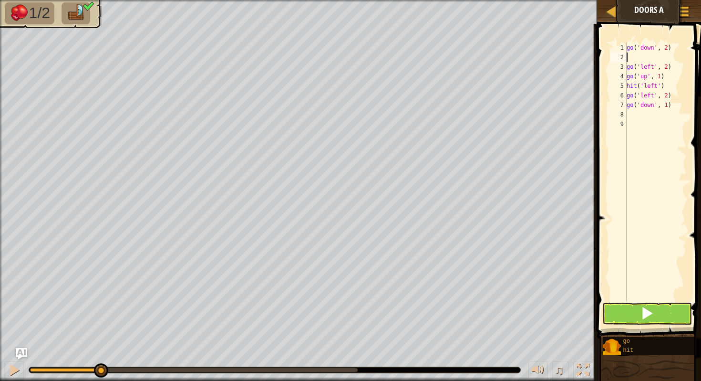
click at [641, 58] on div "go ( 'down' , 2 ) go ( 'left' , 2 ) go ( 'up' , 1 ) hit ( 'left' ) go ( 'left' …" at bounding box center [656, 181] width 62 height 277
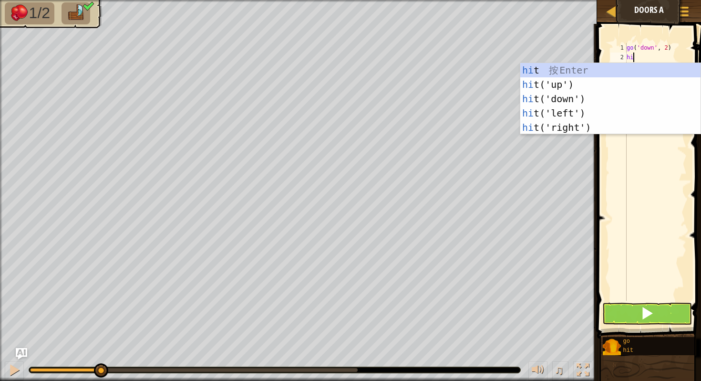
type textarea "hit"
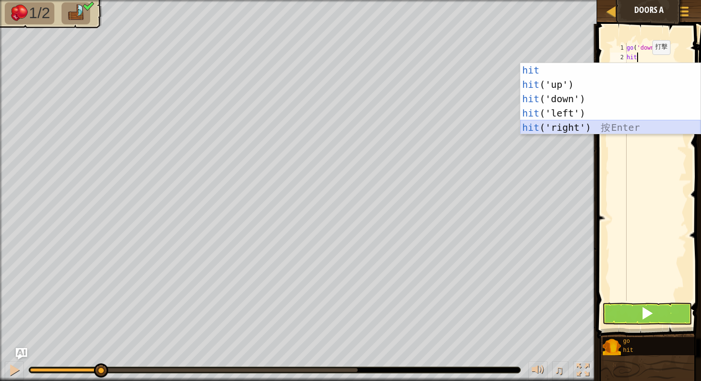
click at [574, 129] on div "hit 按 Enter hit ('up') 按 Enter hit ('down') 按 Enter hit ('left') 按 Enter hit ('…" at bounding box center [610, 113] width 180 height 100
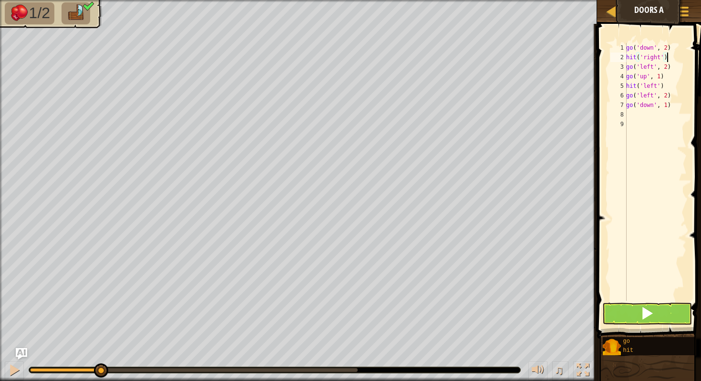
type textarea "hit('right')"
click at [637, 310] on button at bounding box center [647, 313] width 90 height 22
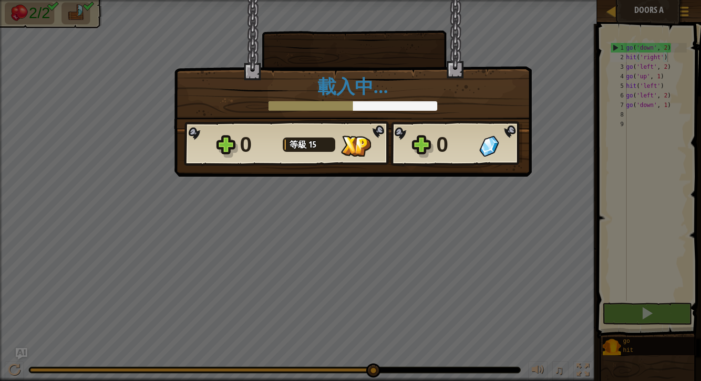
scroll to position [4, 3]
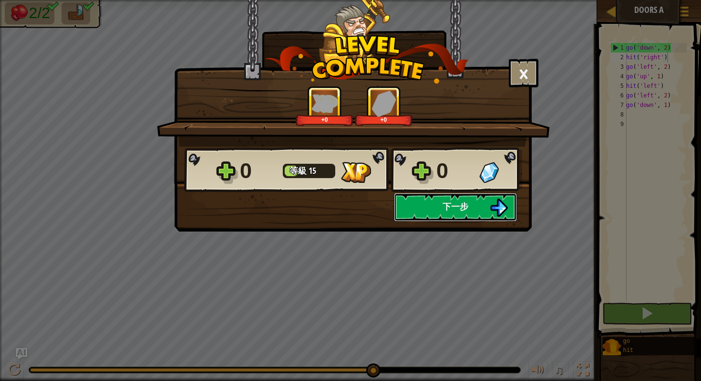
click at [438, 209] on button "下一步" at bounding box center [455, 207] width 123 height 29
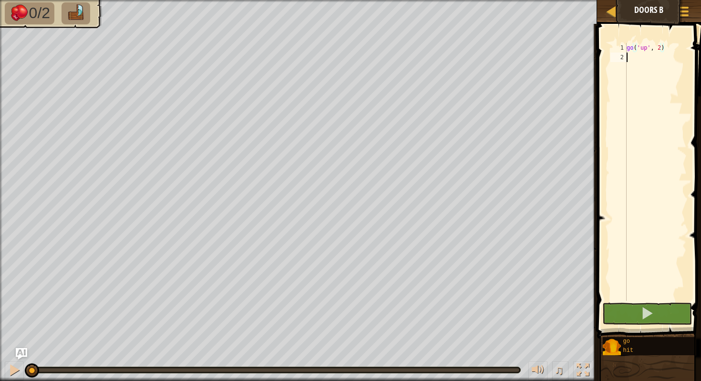
click at [629, 55] on div "go ( 'up' , 2 )" at bounding box center [656, 181] width 62 height 277
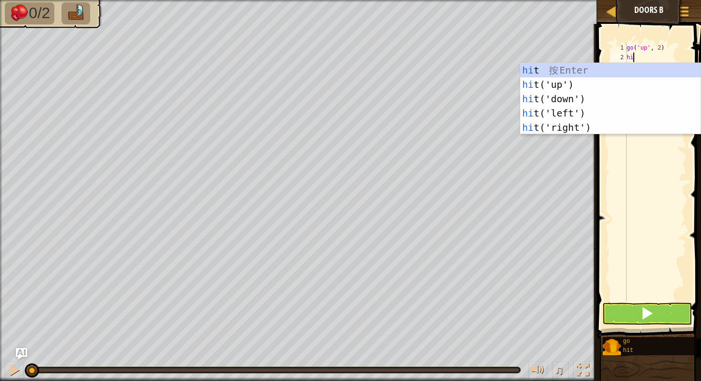
type textarea "hit"
click at [588, 90] on div "hit 按 Enter hit ('up') 按 Enter hit ('down') 按 Enter hit ('left') 按 Enter hit ('…" at bounding box center [610, 113] width 180 height 100
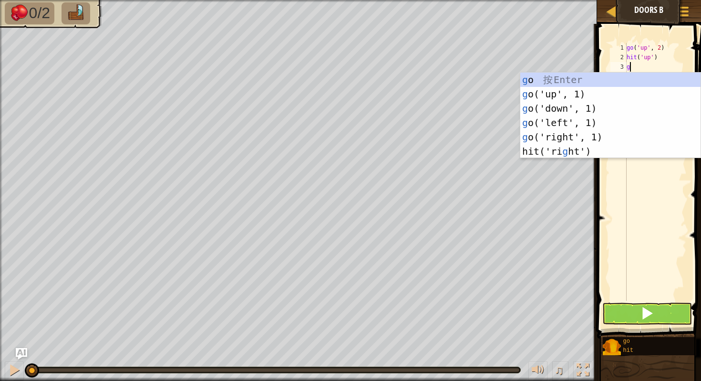
type textarea "go"
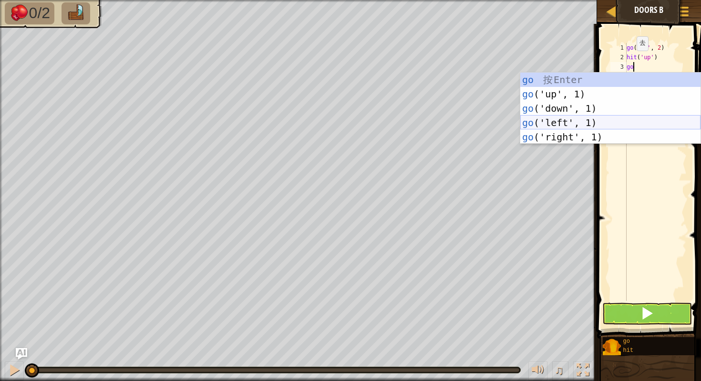
click at [587, 130] on div "go 按 Enter go ('up', 1) 按 Enter go ('down', 1) 按 Enter go ('left', 1) 按 Enter g…" at bounding box center [610, 123] width 180 height 100
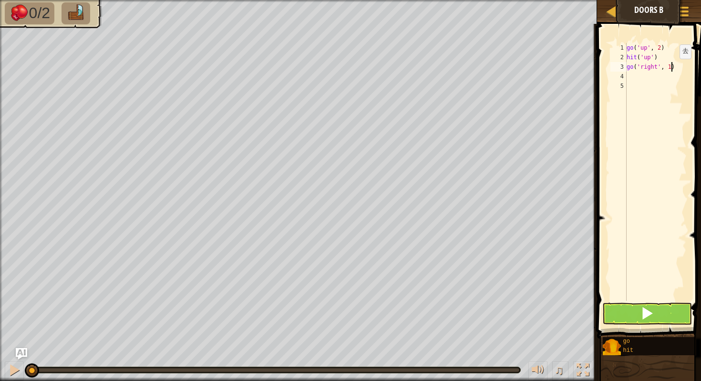
click at [672, 68] on div "go ( 'up' , 2 ) hit ( 'up' ) go ( 'right' , 1 )" at bounding box center [656, 181] width 62 height 277
type textarea "go('right', 2)"
click at [638, 76] on div "go ( 'up' , 2 ) hit ( 'up' ) go ( 'right' , 2 )" at bounding box center [656, 181] width 62 height 277
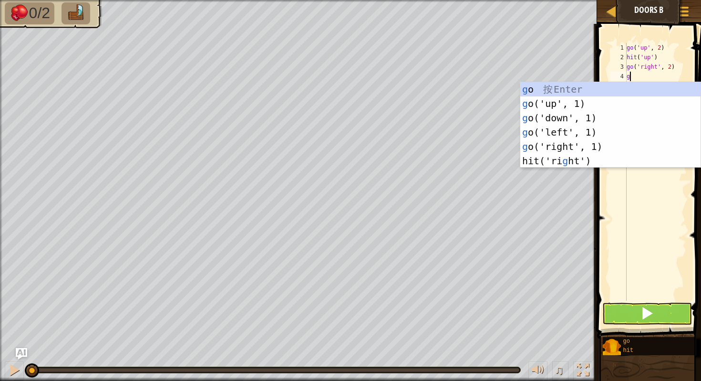
type textarea "go"
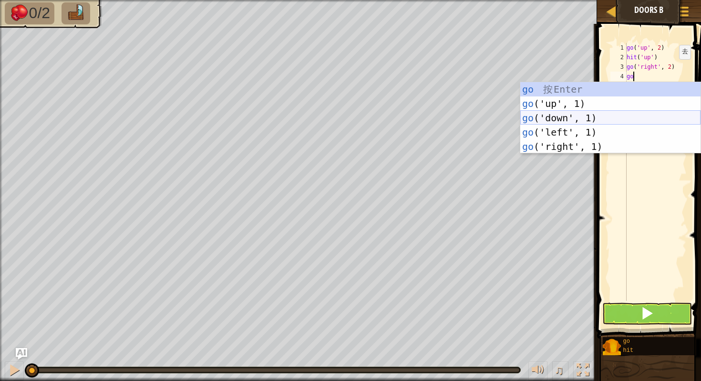
click at [581, 115] on div "go 按 Enter go ('up', 1) 按 Enter go ('down', 1) 按 Enter go ('left', 1) 按 Enter g…" at bounding box center [610, 132] width 180 height 100
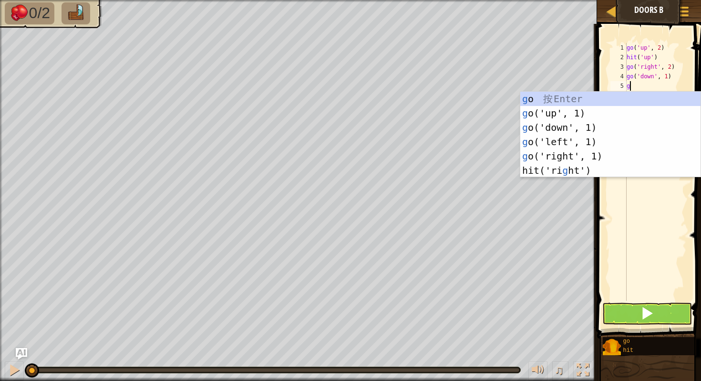
type textarea "go"
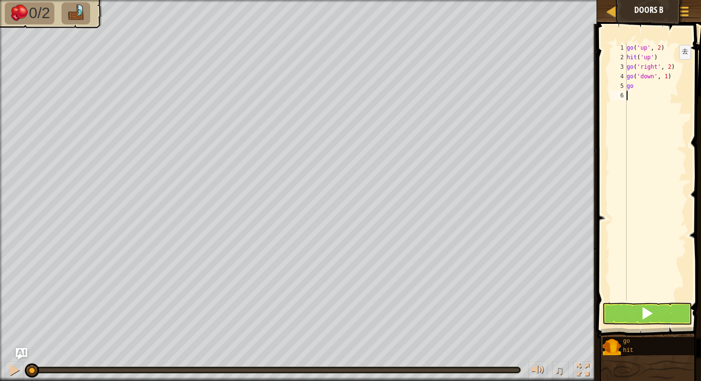
click at [640, 86] on div "go ( 'up' , 2 ) hit ( 'up' ) go ( 'right' , 2 ) go ( 'down' , 1 ) go" at bounding box center [656, 181] width 62 height 277
type textarea "g"
type textarea "hit"
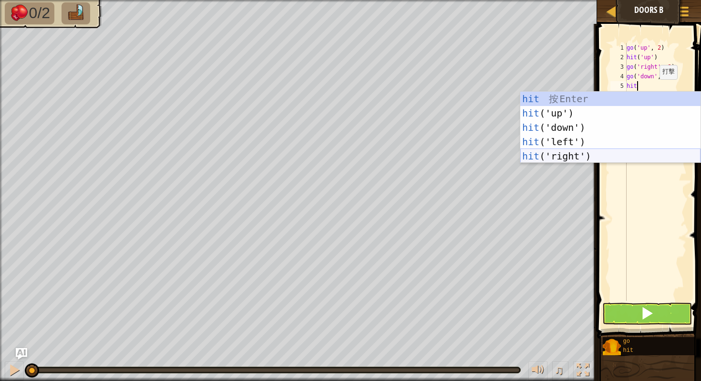
click at [594, 152] on div "hit 按 Enter hit ('up') 按 Enter hit ('down') 按 Enter hit ('left') 按 Enter hit ('…" at bounding box center [610, 142] width 180 height 100
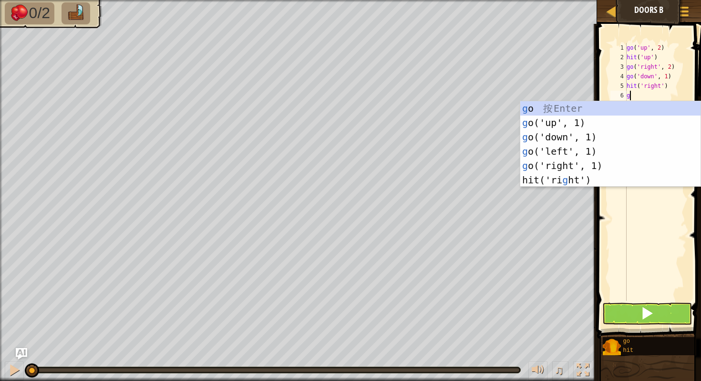
type textarea "go"
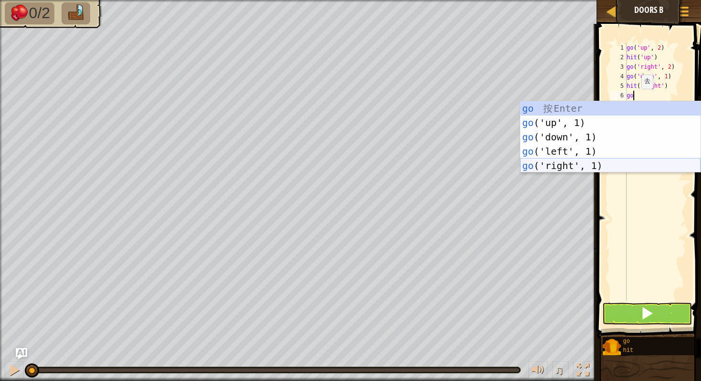
click at [614, 168] on div "go 按 Enter go ('up', 1) 按 Enter go ('down', 1) 按 Enter go ('left', 1) 按 Enter g…" at bounding box center [610, 151] width 180 height 100
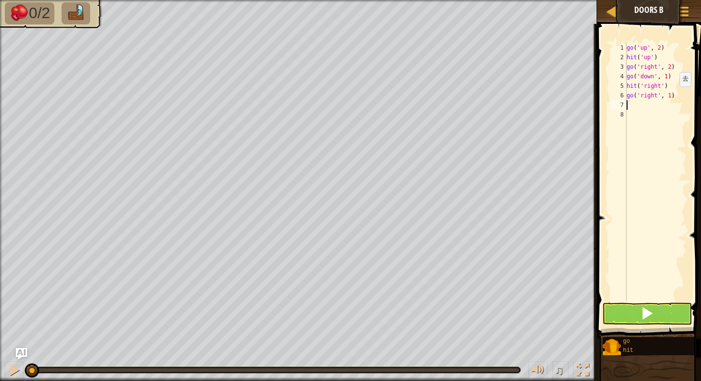
click at [672, 95] on div "go ( 'up' , 2 ) hit ( 'up' ) go ( 'right' , 2 ) go ( 'down' , 1 ) hit ( 'right'…" at bounding box center [656, 181] width 62 height 277
type textarea "go('right', 2)"
click at [632, 107] on div "go ( 'up' , 2 ) hit ( 'up' ) go ( 'right' , 2 ) go ( 'down' , 1 ) hit ( 'right'…" at bounding box center [656, 181] width 62 height 277
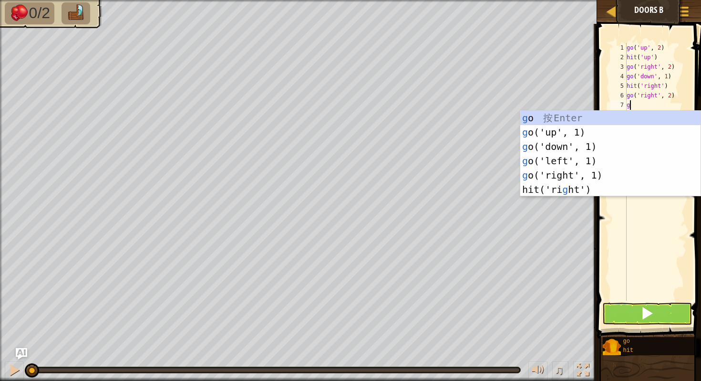
type textarea "go"
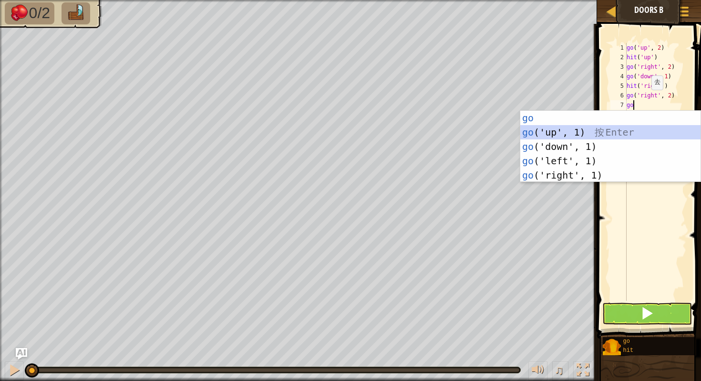
click at [557, 125] on div "go 按 Enter go ('up', 1) 按 Enter go ('down', 1) 按 Enter go ('left', 1) 按 Enter g…" at bounding box center [610, 161] width 180 height 100
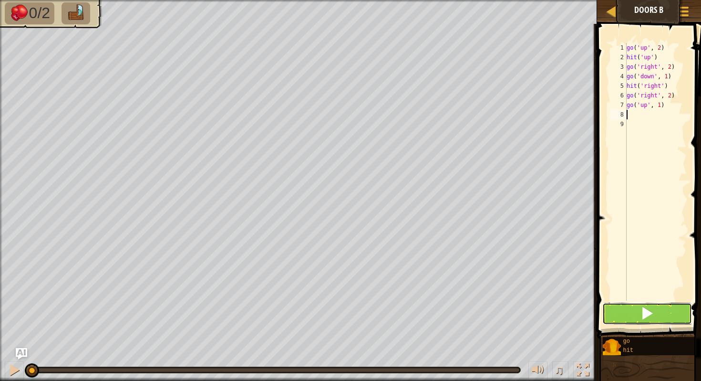
click at [665, 309] on button at bounding box center [647, 313] width 90 height 22
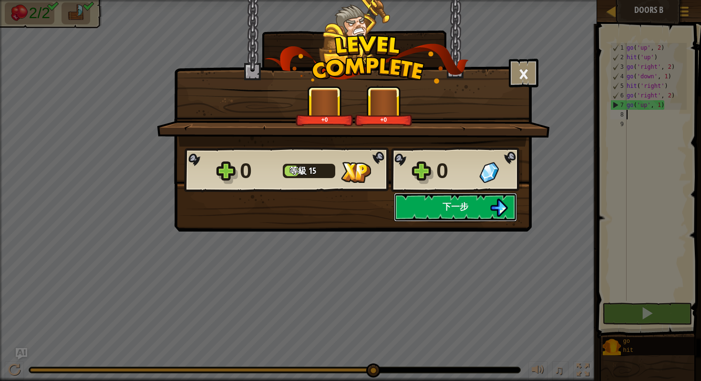
click at [465, 198] on button "下一步" at bounding box center [455, 207] width 123 height 29
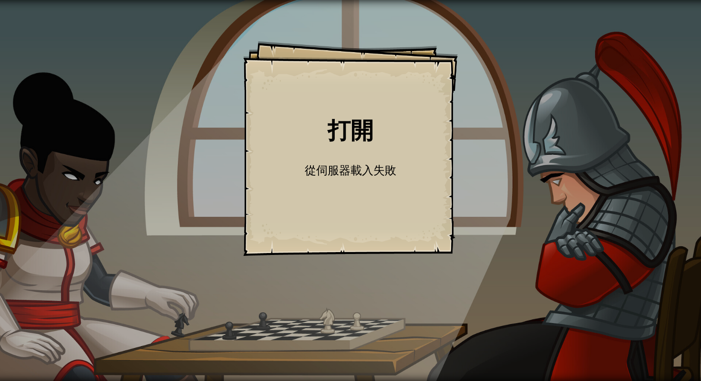
click at [384, 119] on h1 "打開" at bounding box center [351, 129] width 196 height 25
click at [396, 156] on div "打開 Goals Start Level 從伺服器載入失敗 您將需要訂閱來開啟這關。 訂閱 您需要加入一個課程來遊玩此關卡。 回到我的課程 詢問您的老師來分派…" at bounding box center [350, 148] width 215 height 215
click at [396, 157] on div "打開 Goals Start Level 從伺服器載入失敗 您將需要訂閱來開啟這關。 訂閱 您需要加入一個課程來遊玩此關卡。 回到我的課程 詢問您的老師來分派…" at bounding box center [350, 148] width 215 height 215
click at [365, 118] on h1 "打開" at bounding box center [351, 129] width 196 height 25
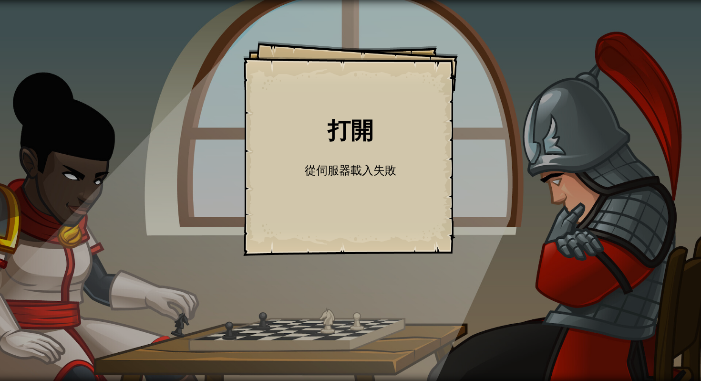
click at [365, 118] on h1 "打開" at bounding box center [351, 129] width 196 height 25
click at [351, 93] on div "打開 Goals Start Level 從伺服器載入失敗 您將需要訂閱來開啟這關。 訂閱 您需要加入一個課程來遊玩此關卡。 回到我的課程 詢問您的老師來分派…" at bounding box center [350, 148] width 215 height 215
click at [374, 98] on div "打開 Goals Start Level 從伺服器載入失敗 您將需要訂閱來開啟這關。 訂閱 您需要加入一個課程來遊玩此關卡。 回到我的課程 詢問您的老師來分派…" at bounding box center [350, 148] width 215 height 215
click at [347, 129] on h1 "打開" at bounding box center [351, 129] width 196 height 25
drag, startPoint x: 359, startPoint y: 162, endPoint x: 380, endPoint y: 122, distance: 44.8
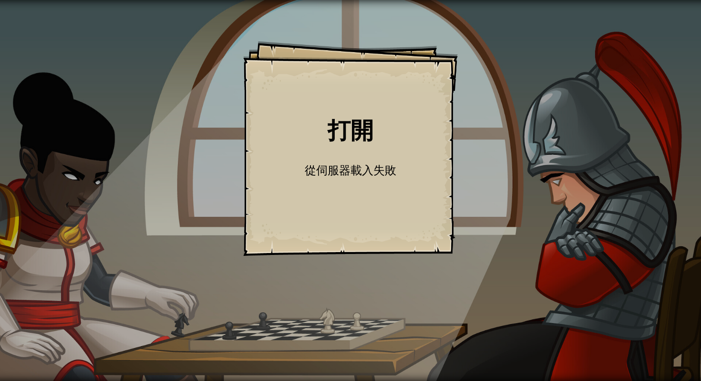
click at [379, 124] on div "打開 Goals Start Level 從伺服器載入失敗 您將需要訂閱來開啟這關。 訂閱 您需要加入一個課程來遊玩此關卡。 回到我的課程 詢問您的老師來分派…" at bounding box center [350, 148] width 215 height 215
